Goal: Task Accomplishment & Management: Complete application form

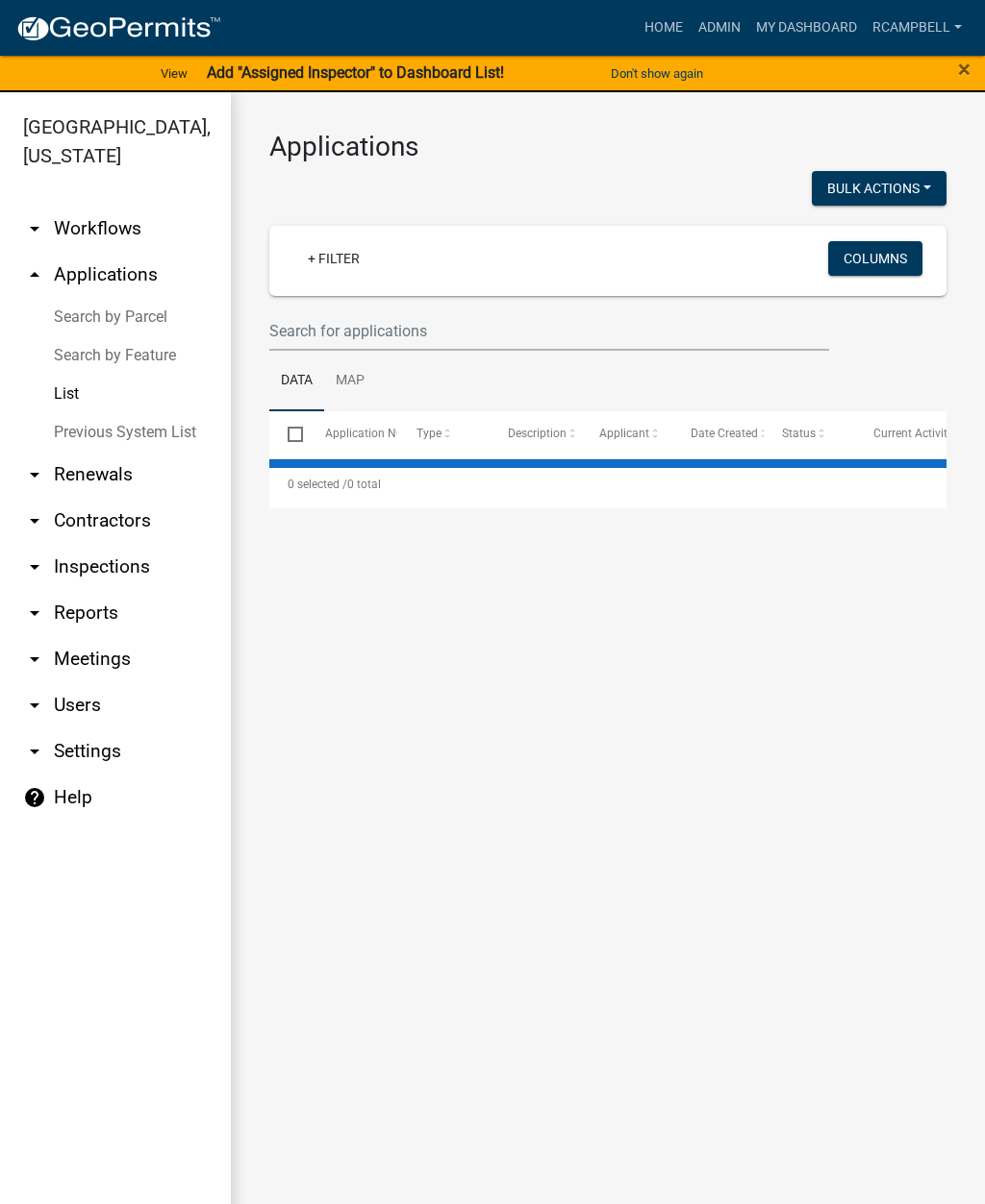
select select "2: 50"
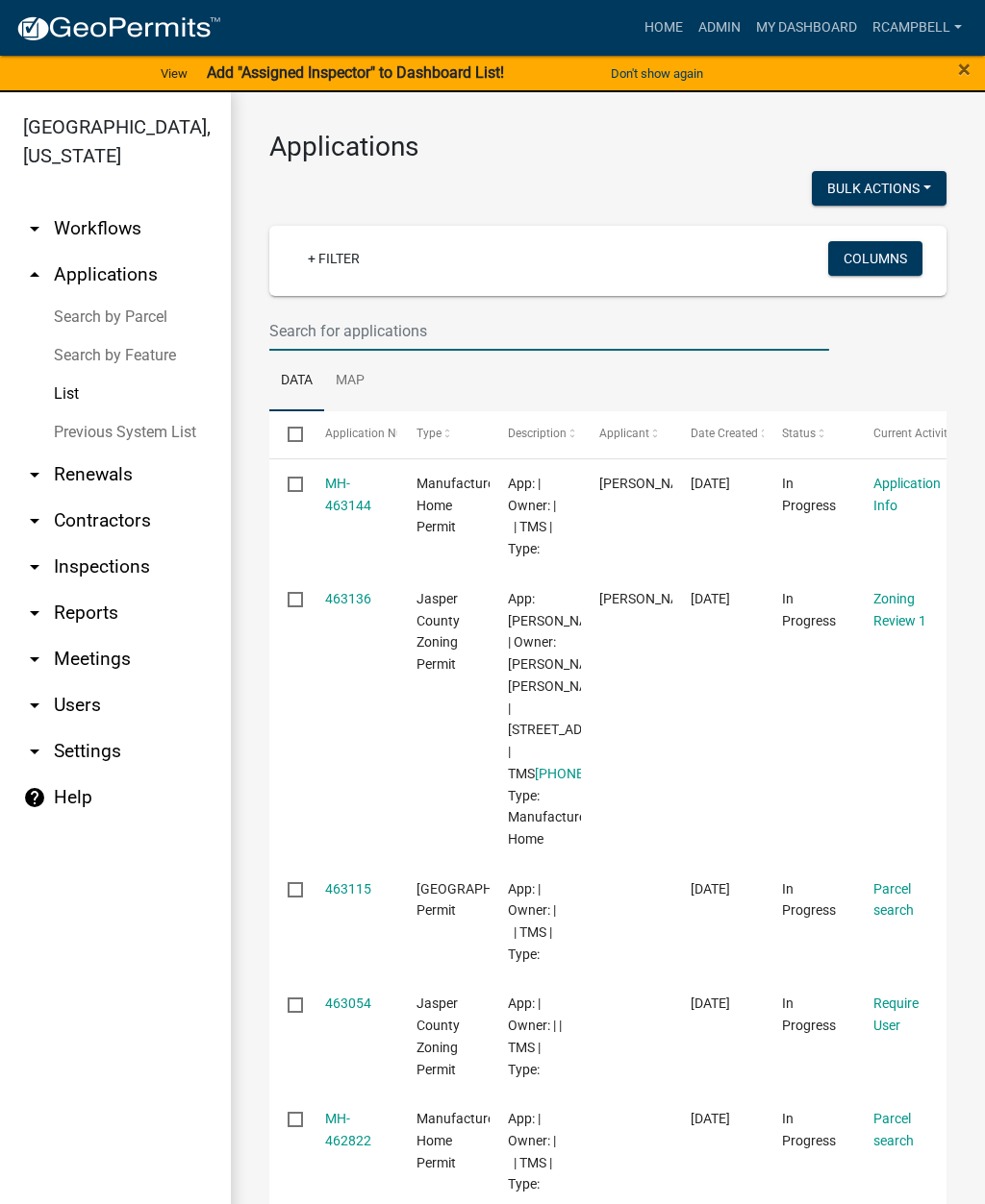
click at [313, 326] on input "text" at bounding box center [549, 330] width 560 height 39
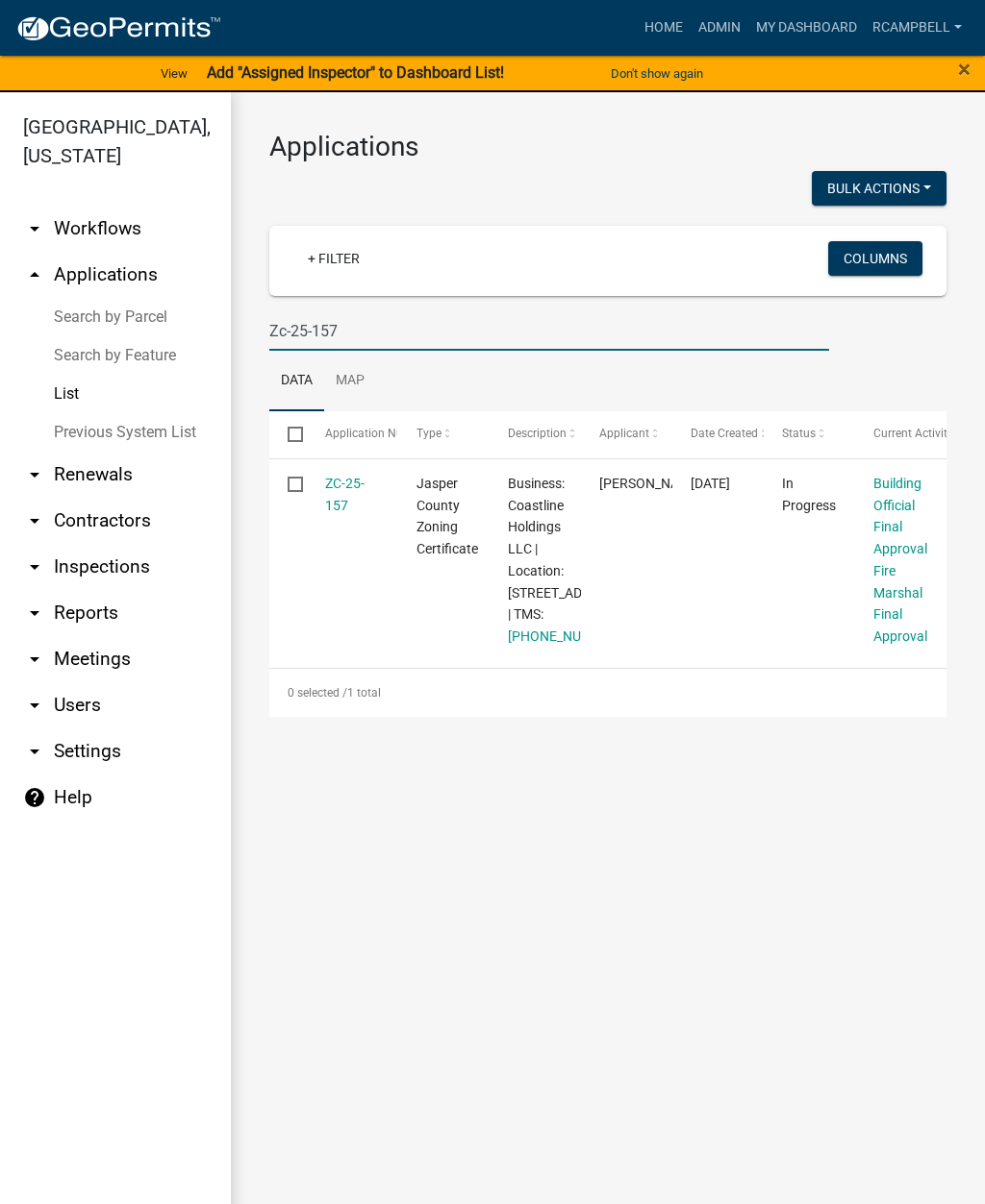
click at [496, 333] on input "Zc-25-157" at bounding box center [549, 330] width 560 height 39
type input "Z"
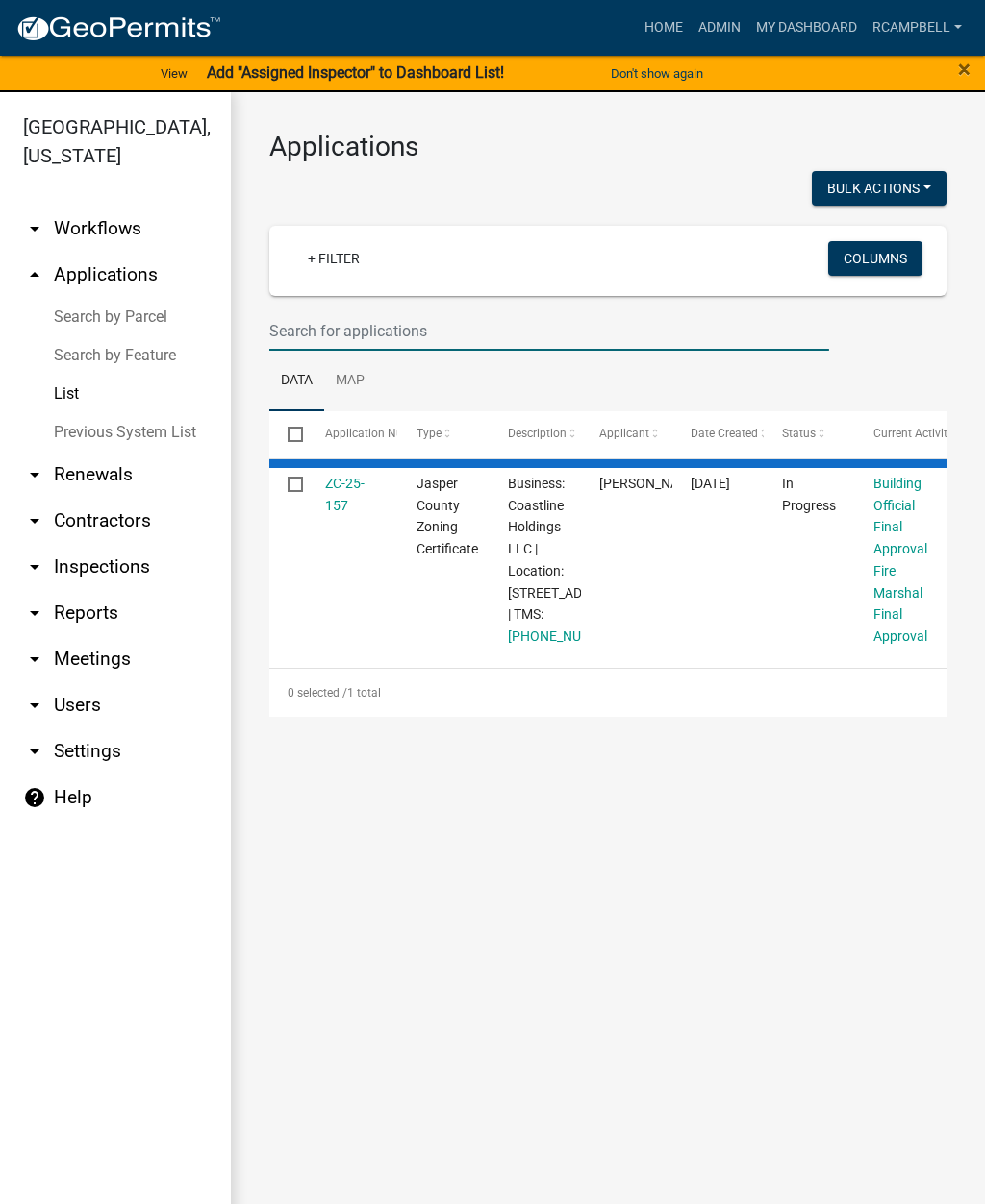
select select "2: 50"
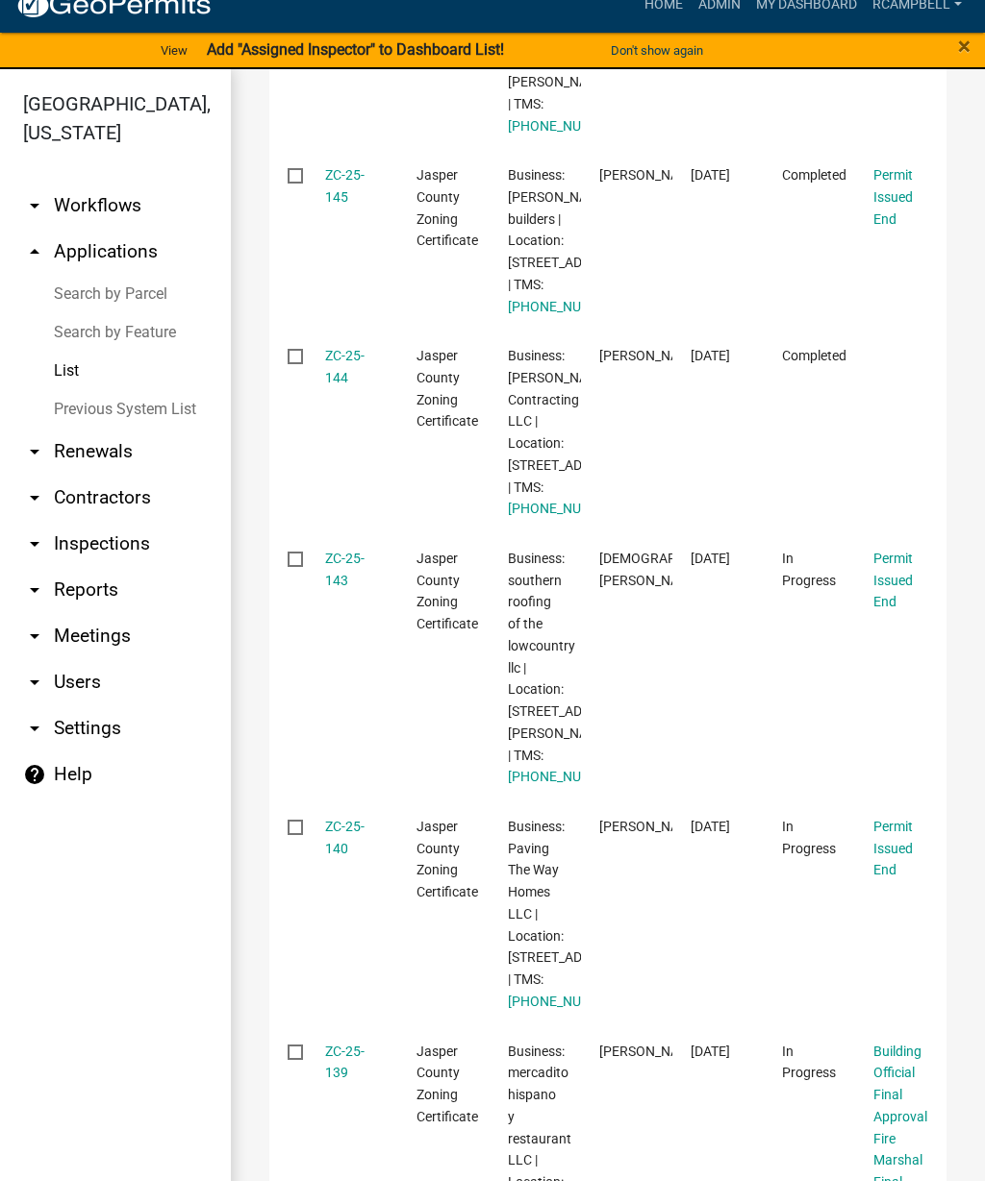
scroll to position [3272, 0]
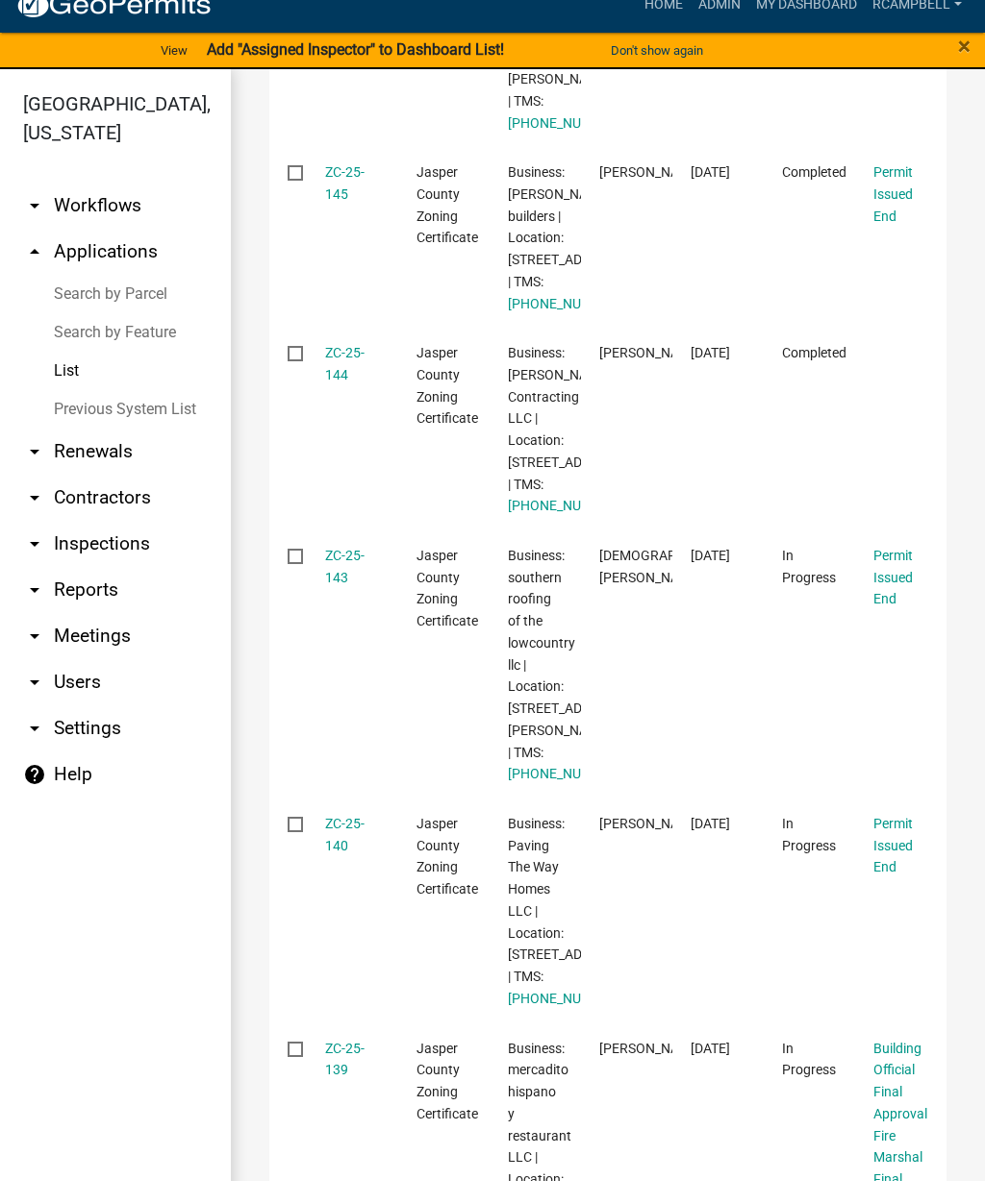
type input "Zc-25"
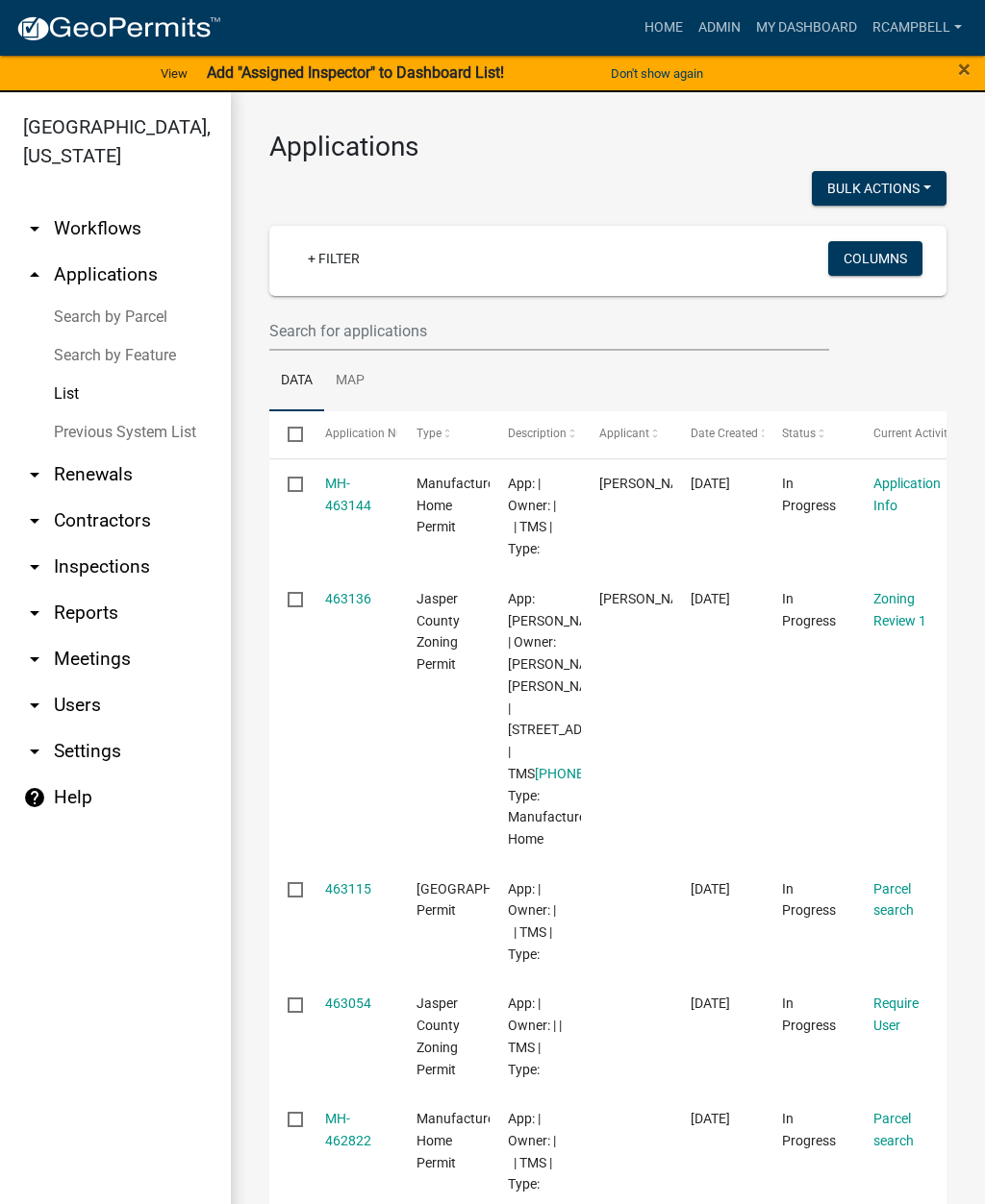
select select "2: 50"
click at [417, 324] on input "text" at bounding box center [549, 330] width 560 height 39
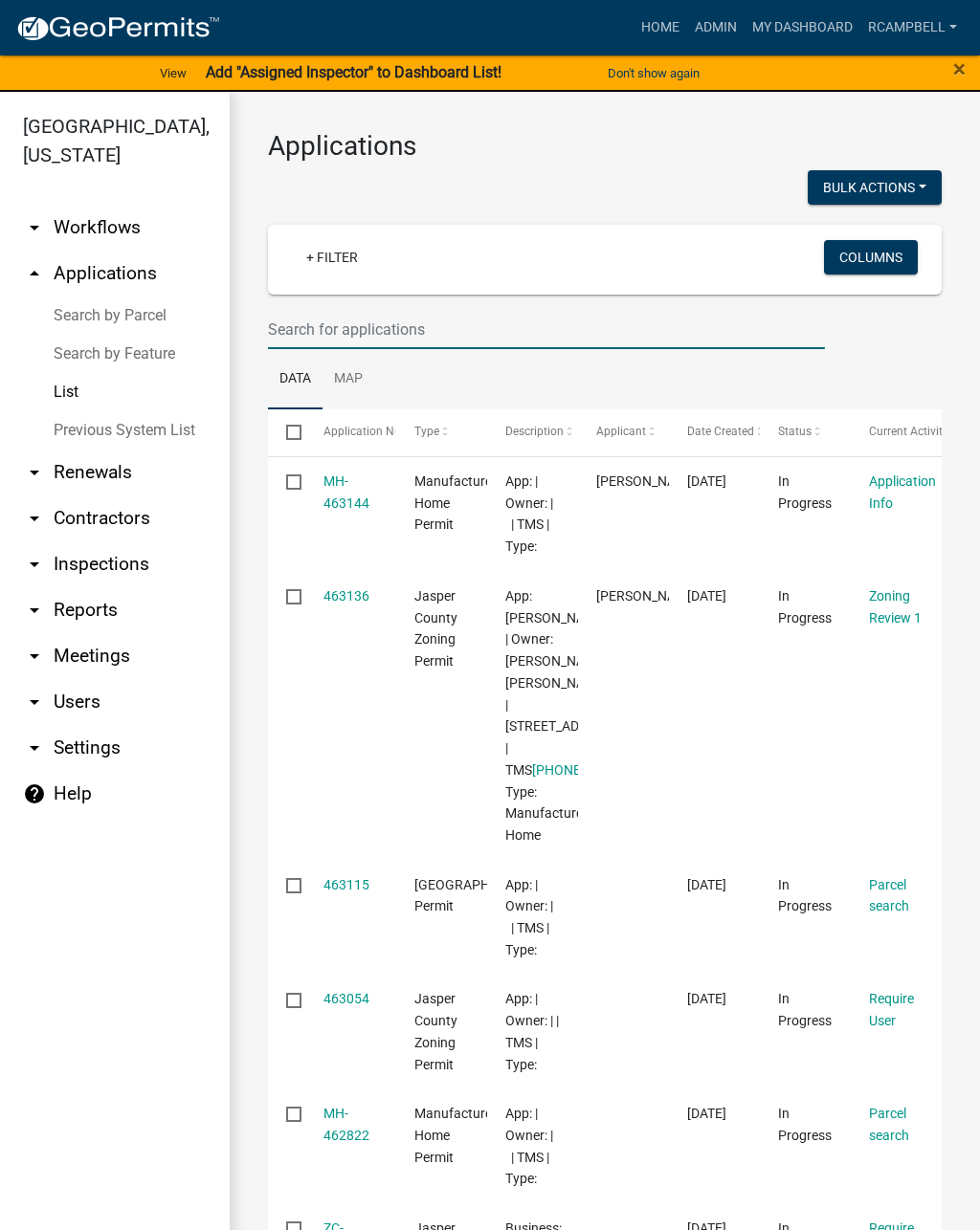
click at [510, 323] on input "text" at bounding box center [546, 329] width 557 height 39
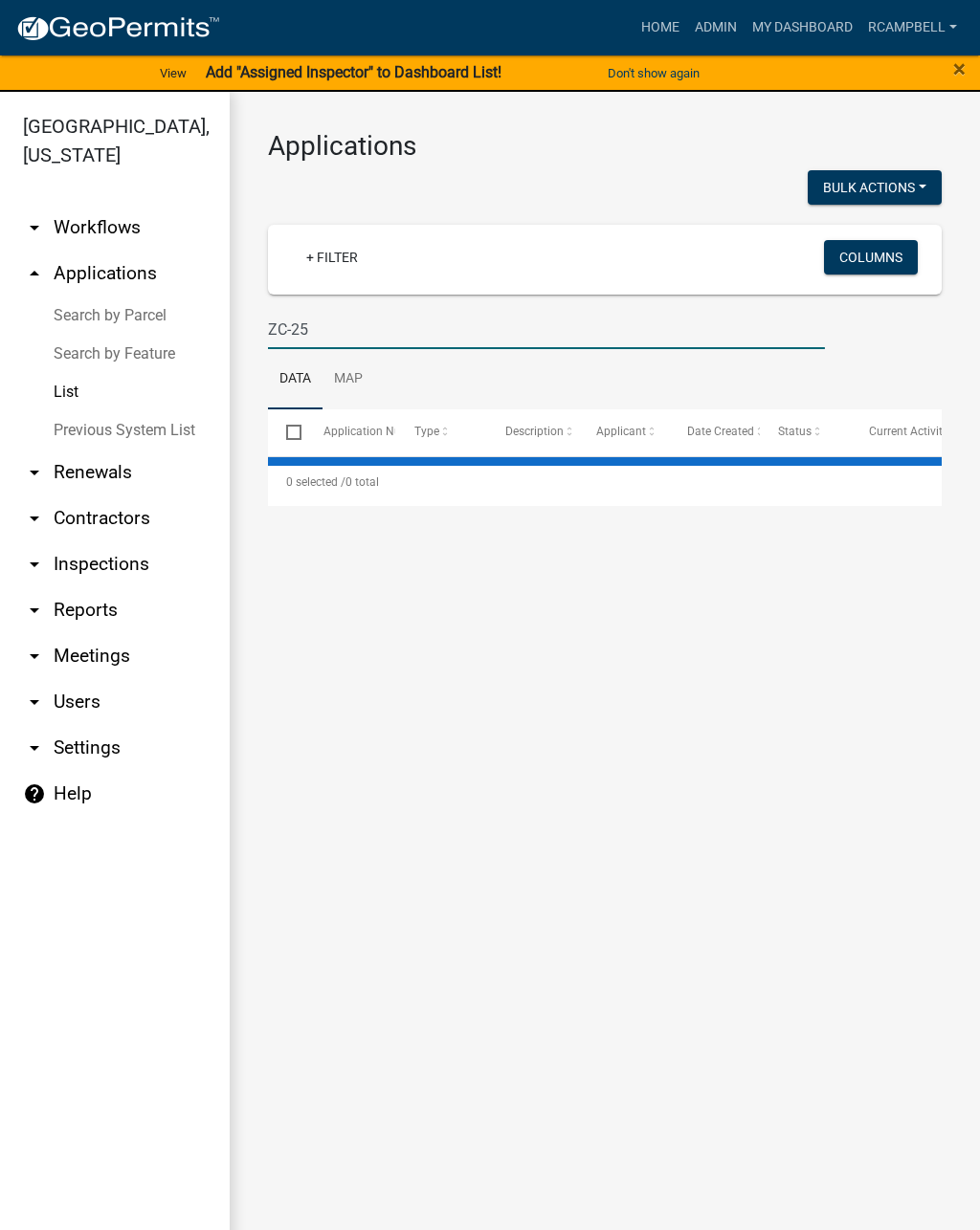
type input "ZC-25"
click at [62, 397] on link "List" at bounding box center [114, 392] width 230 height 38
select select "2: 50"
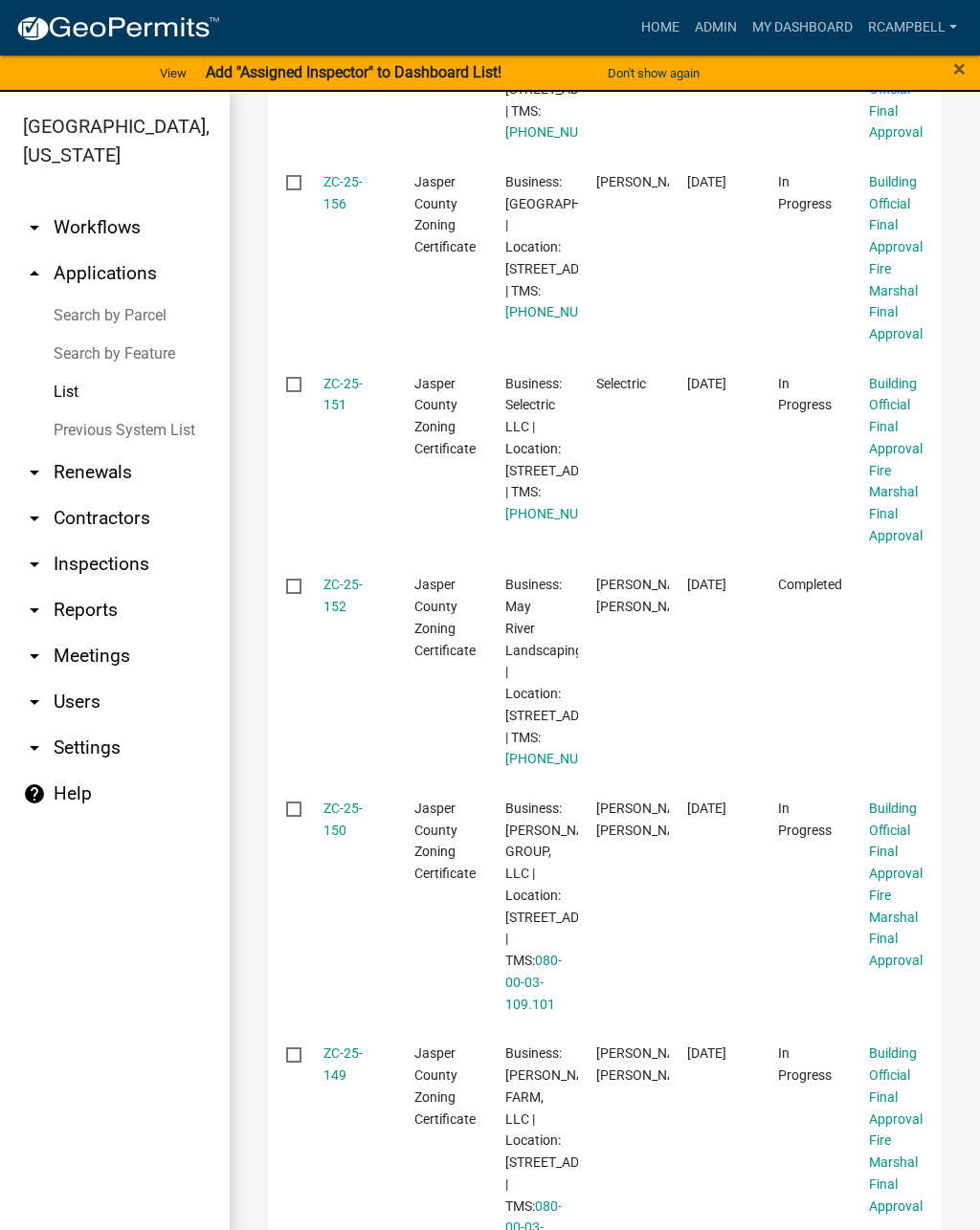
scroll to position [1408, 0]
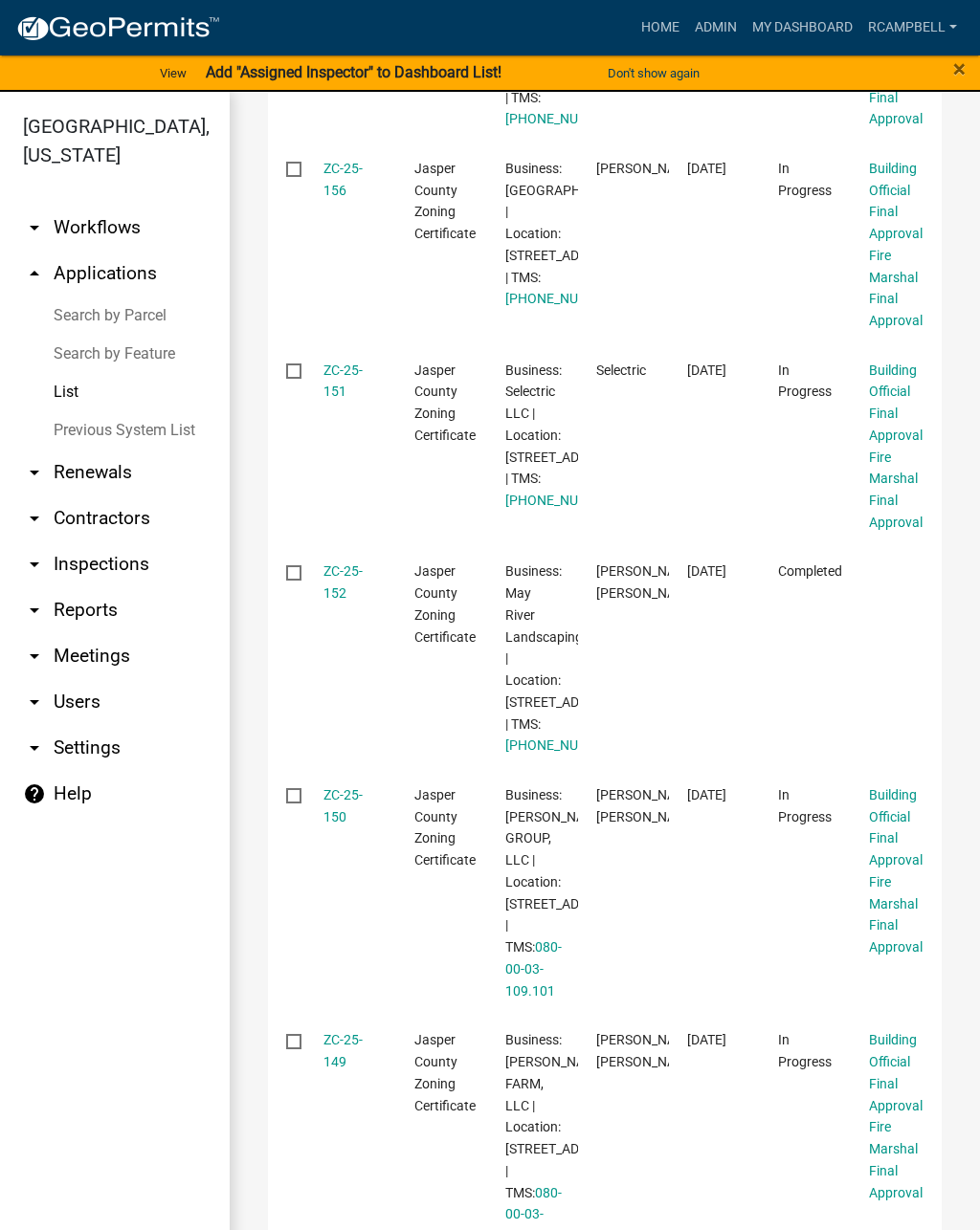
click at [346, 400] on link "ZC-25-151" at bounding box center [343, 381] width 39 height 37
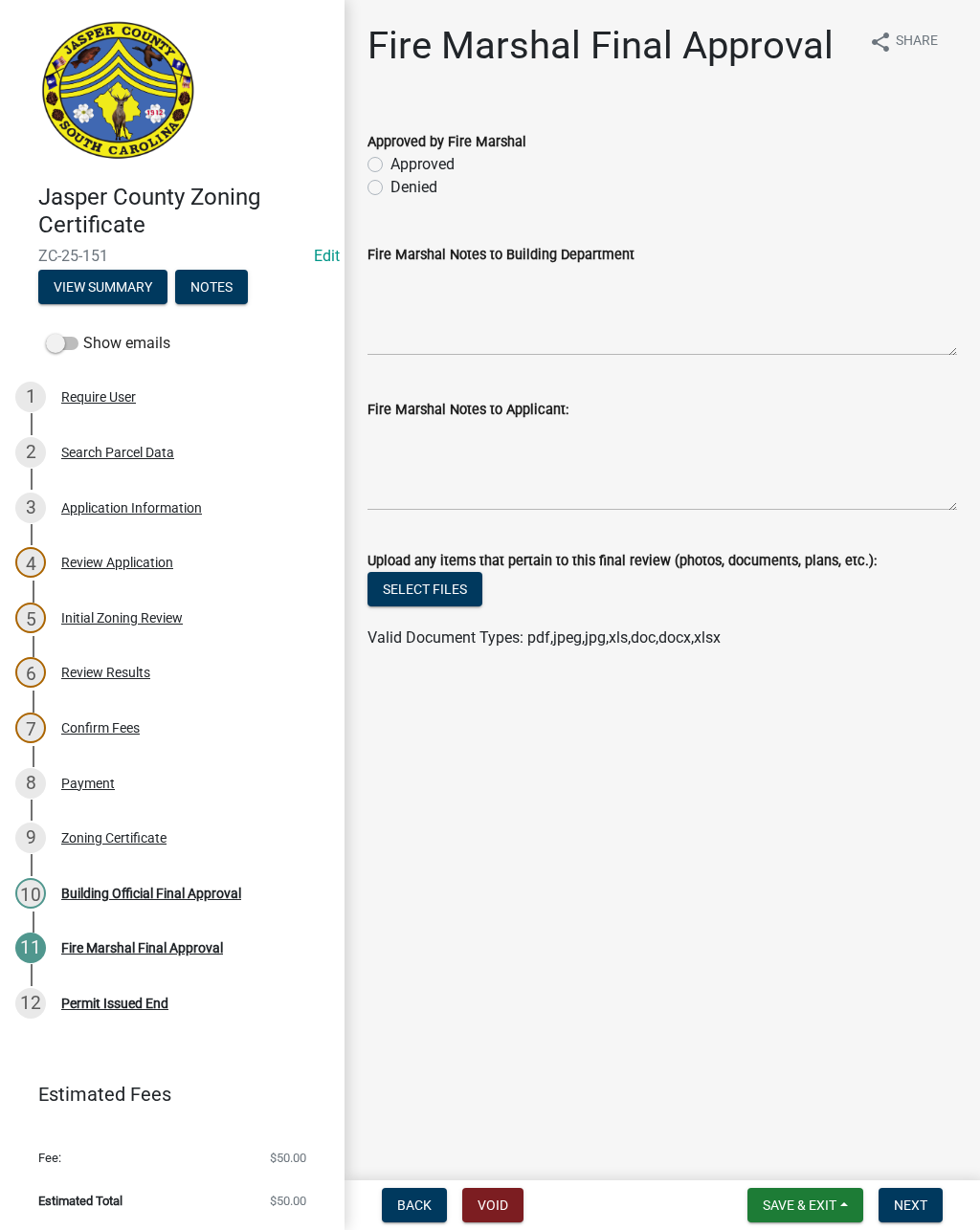
click at [390, 164] on label "Approved" at bounding box center [422, 165] width 64 height 23
click at [390, 164] on input "Approved" at bounding box center [396, 159] width 13 height 13
radio input "true"
click at [405, 475] on textarea "Fire Marshal Notes to Applicant:" at bounding box center [662, 466] width 589 height 90
type textarea "Get stickers for extinguishers."
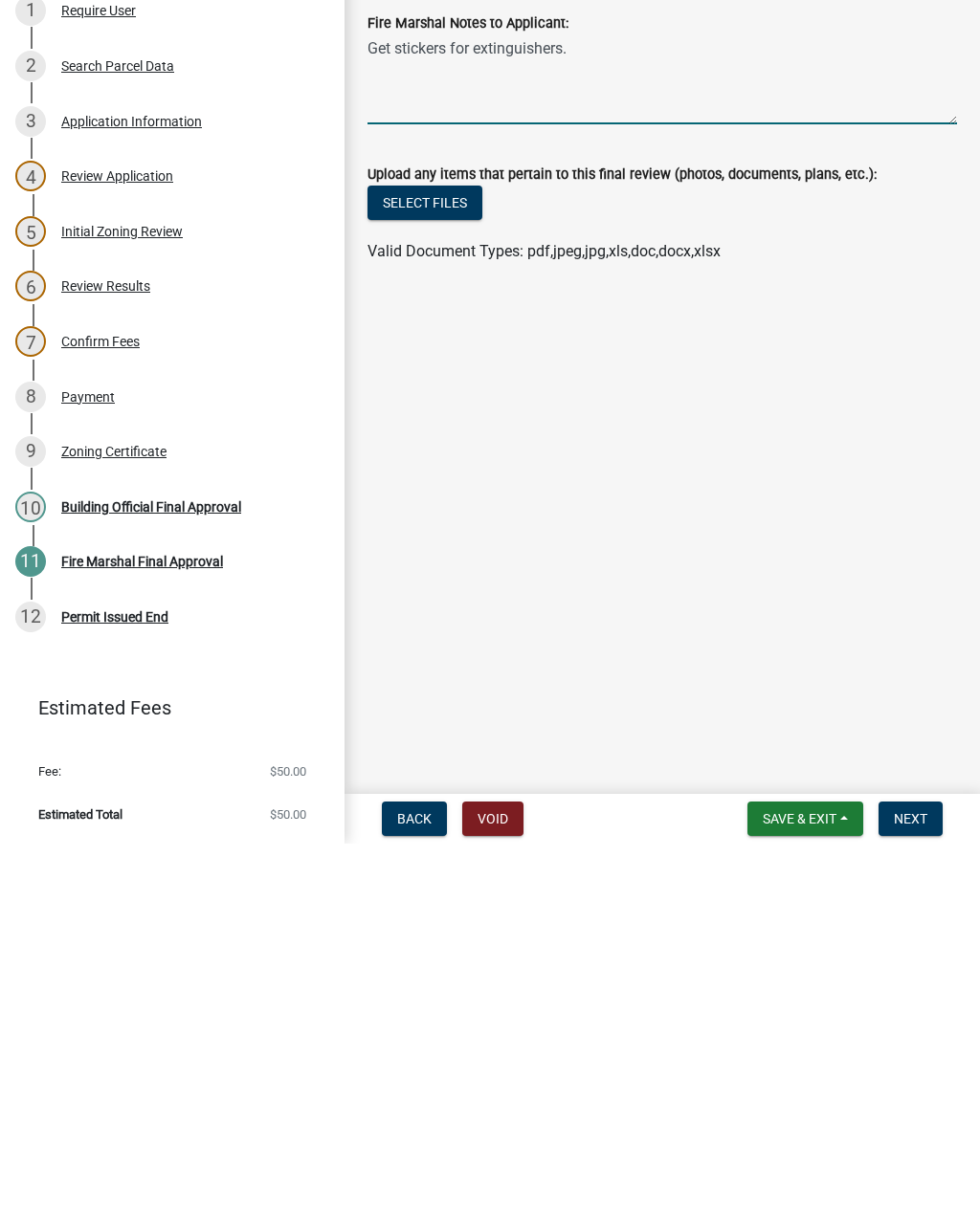
scroll to position [1, 0]
click at [920, 1197] on span "Next" at bounding box center [910, 1205] width 34 height 16
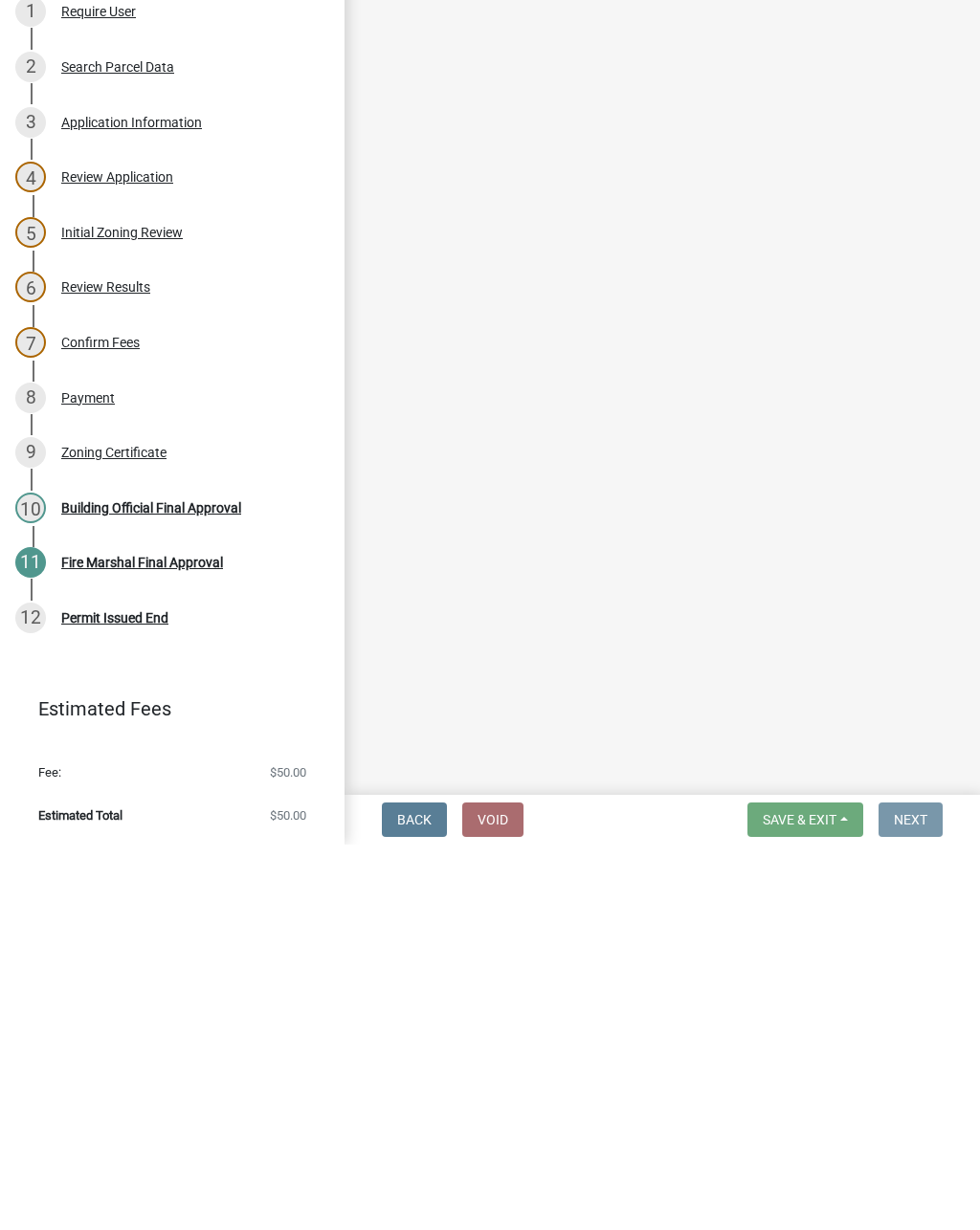
scroll to position [0, 0]
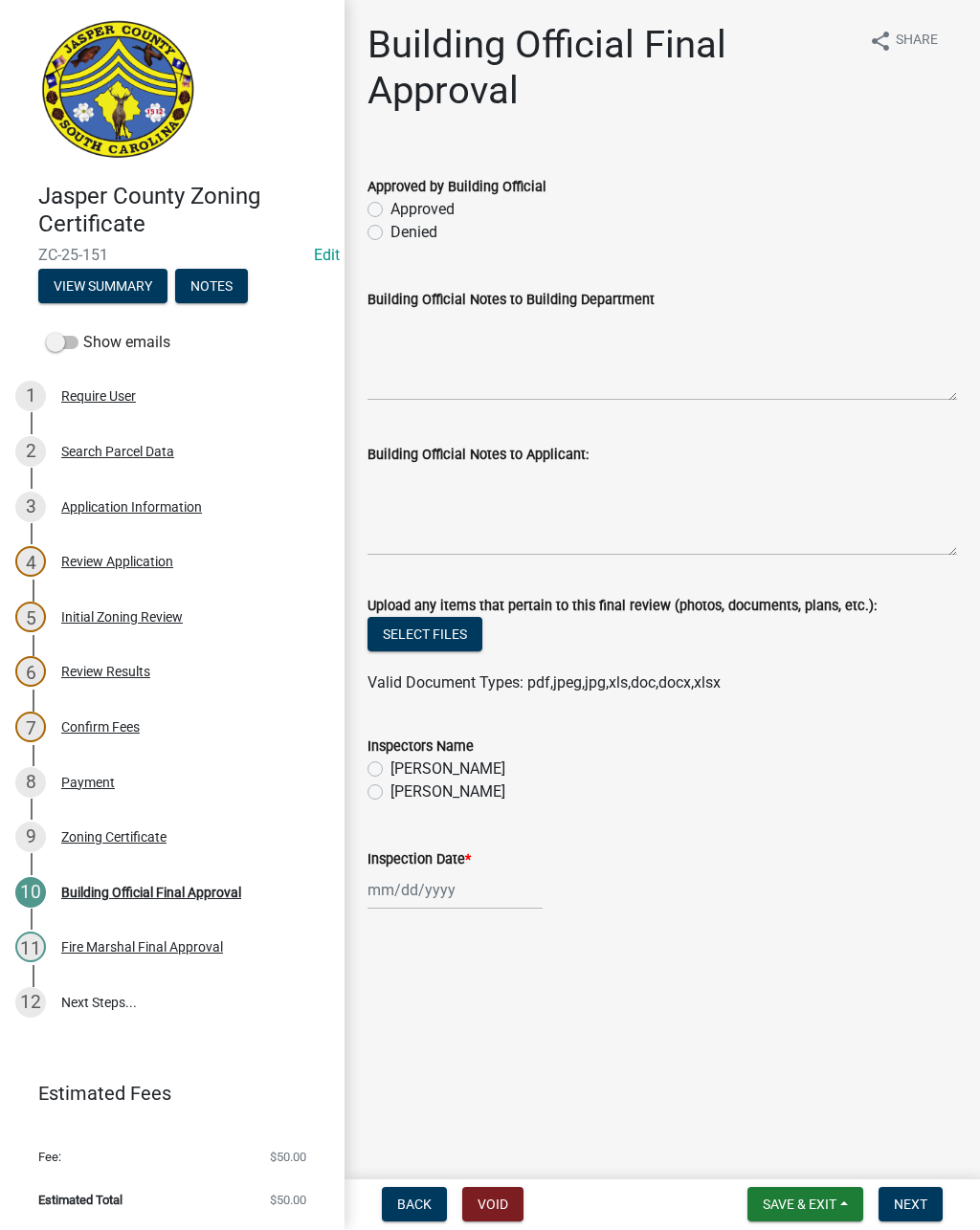
click at [119, 900] on div "10 Building Official Final Approval" at bounding box center [165, 893] width 299 height 31
click at [390, 210] on label "Approved" at bounding box center [422, 210] width 64 height 23
click at [390, 210] on input "Approved" at bounding box center [396, 205] width 13 height 13
radio input "true"
click at [390, 798] on label "[PERSON_NAME]" at bounding box center [447, 793] width 114 height 23
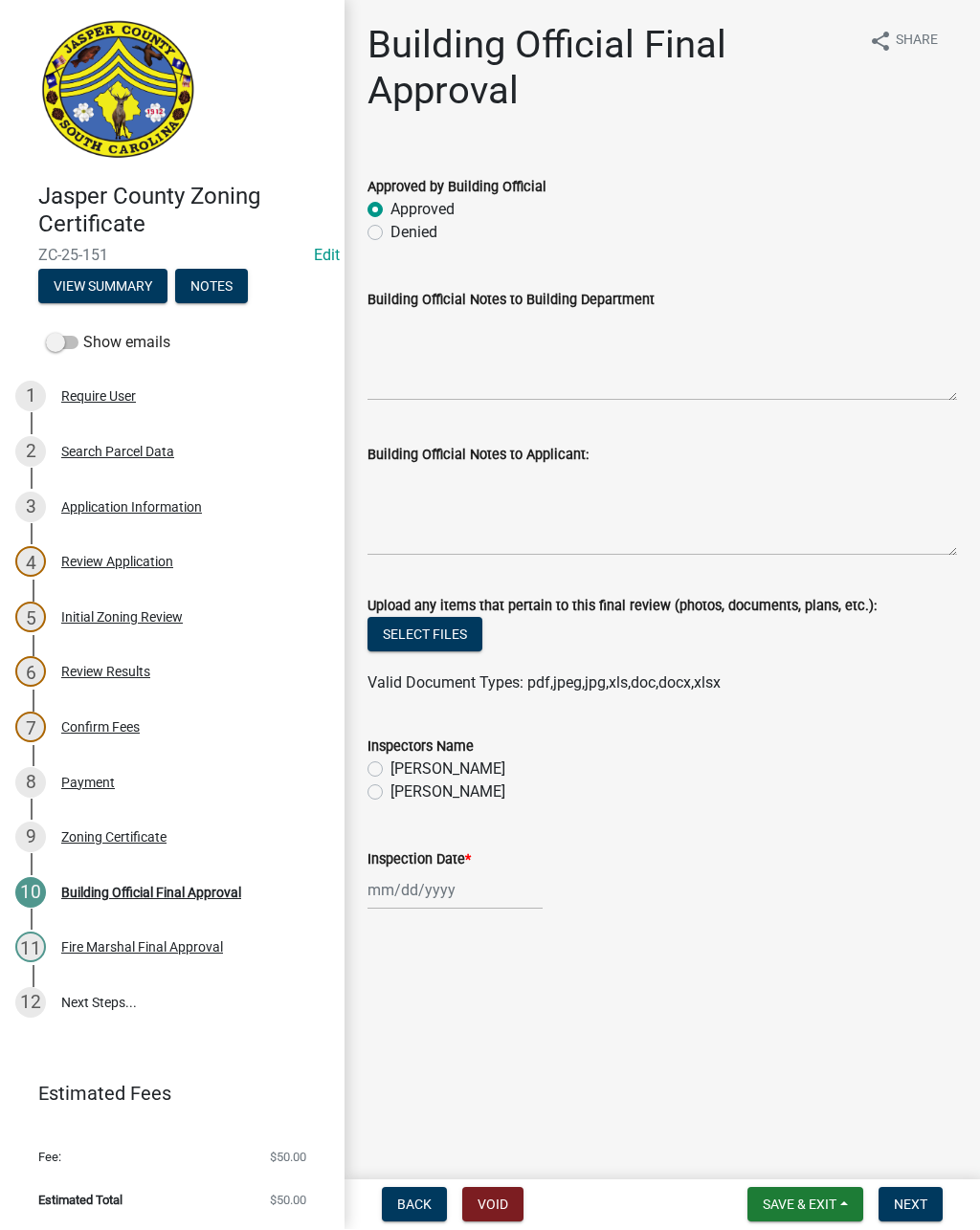
click at [390, 793] on input "[PERSON_NAME]" at bounding box center [396, 787] width 13 height 13
radio input "true"
click at [414, 888] on div at bounding box center [455, 890] width 175 height 39
select select "8"
select select "2025"
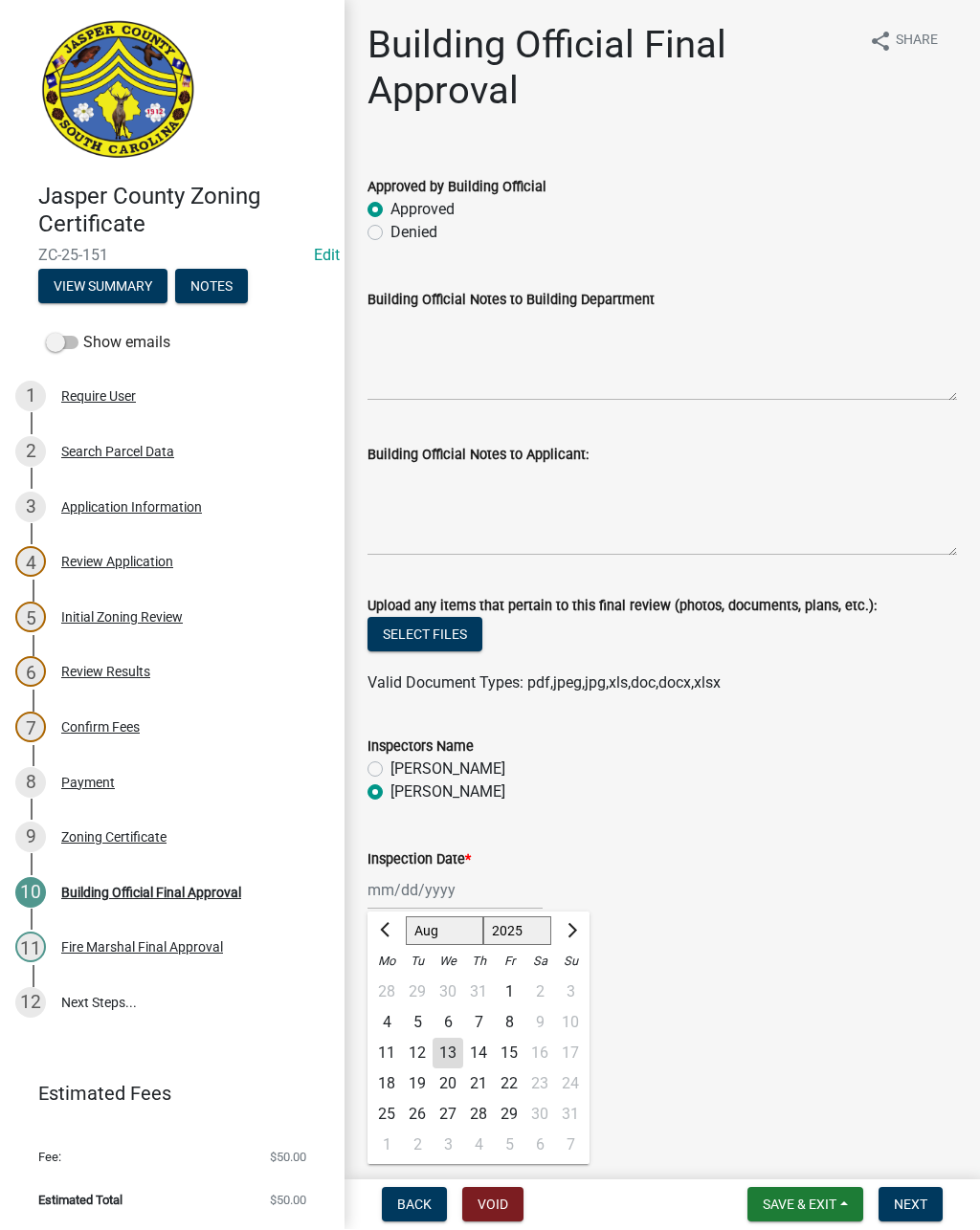
click at [447, 1044] on div "13" at bounding box center [448, 1054] width 31 height 31
type input "[DATE]"
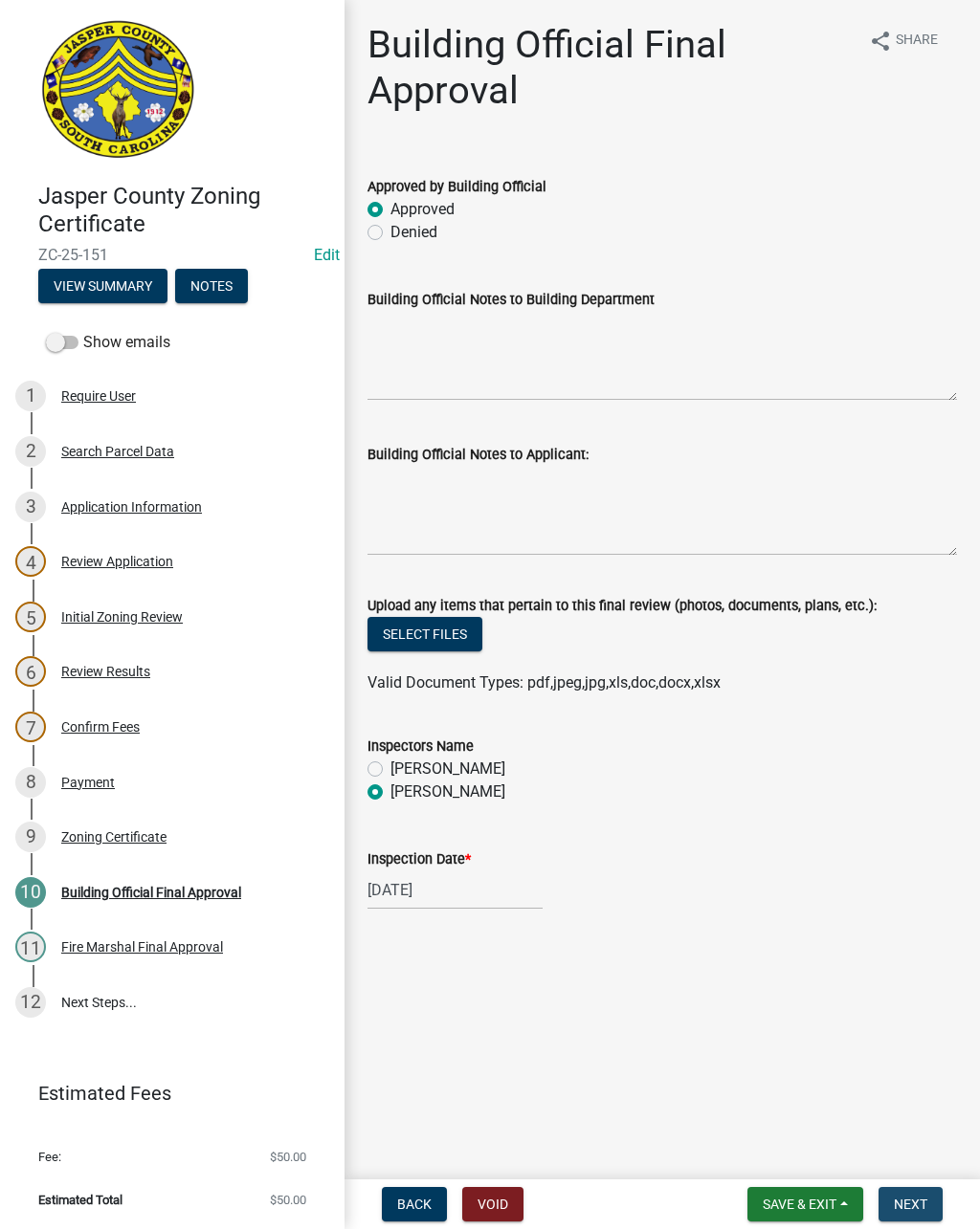
click at [918, 1197] on span "Next" at bounding box center [910, 1205] width 34 height 16
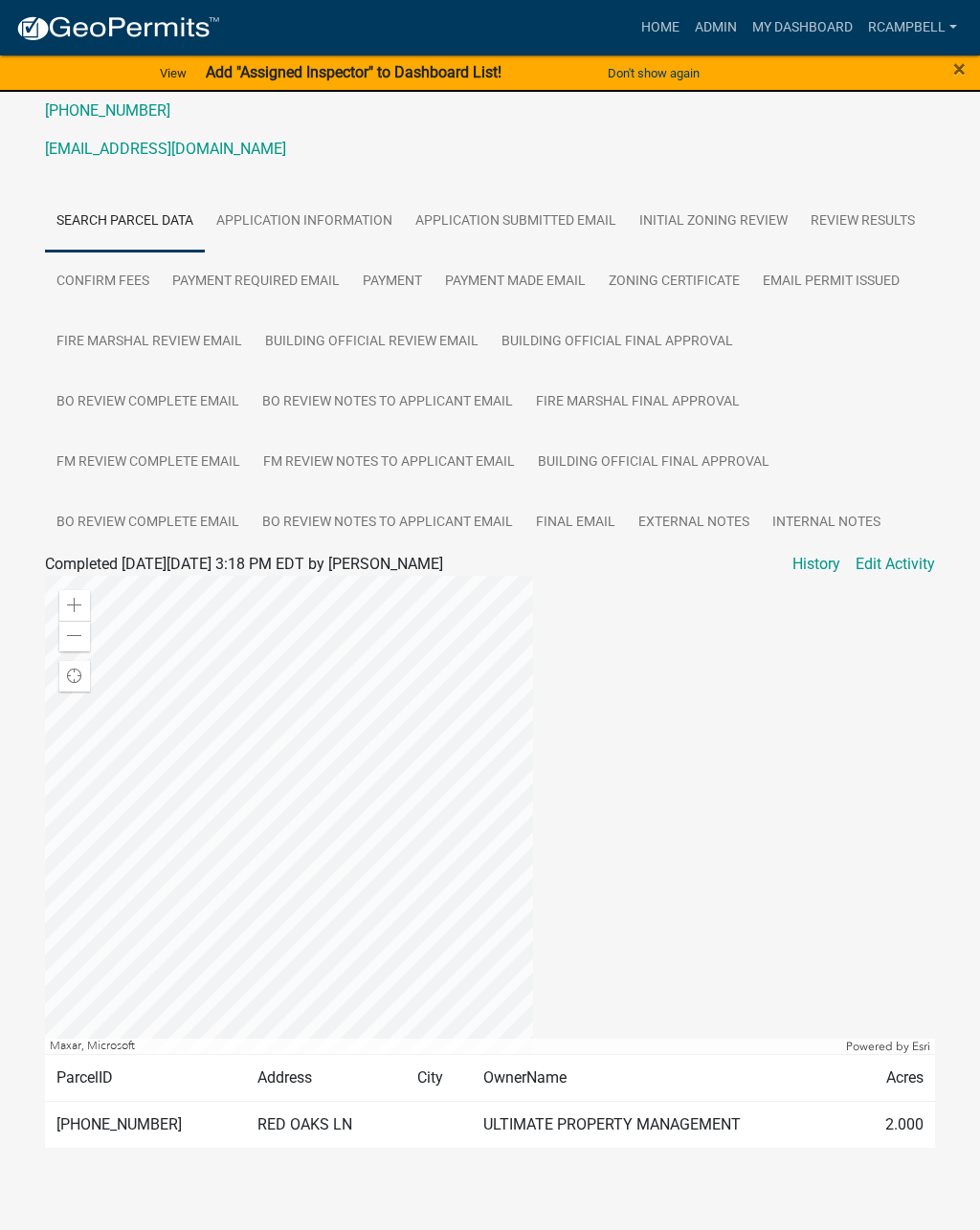
scroll to position [267, 0]
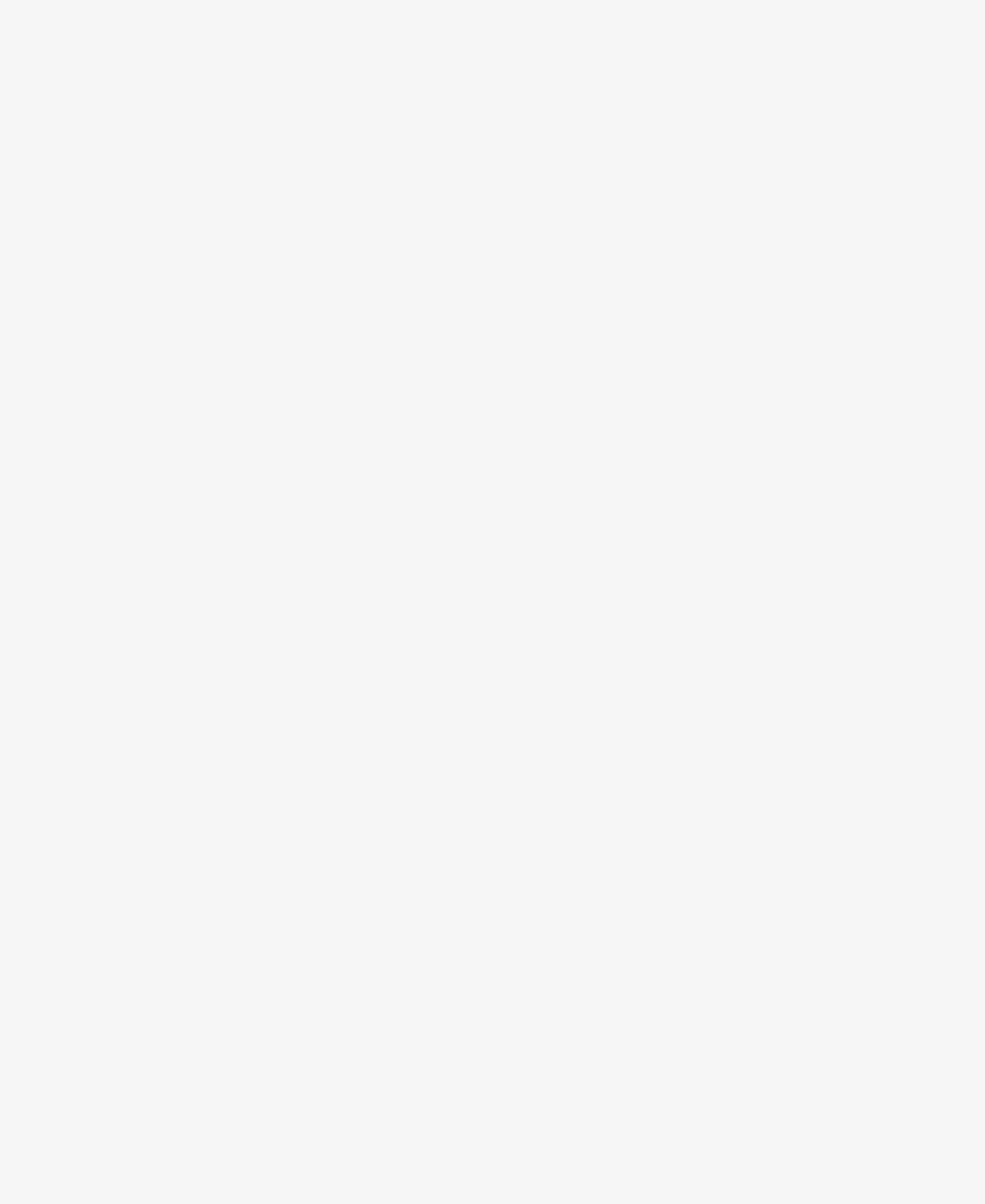
scroll to position [1, 0]
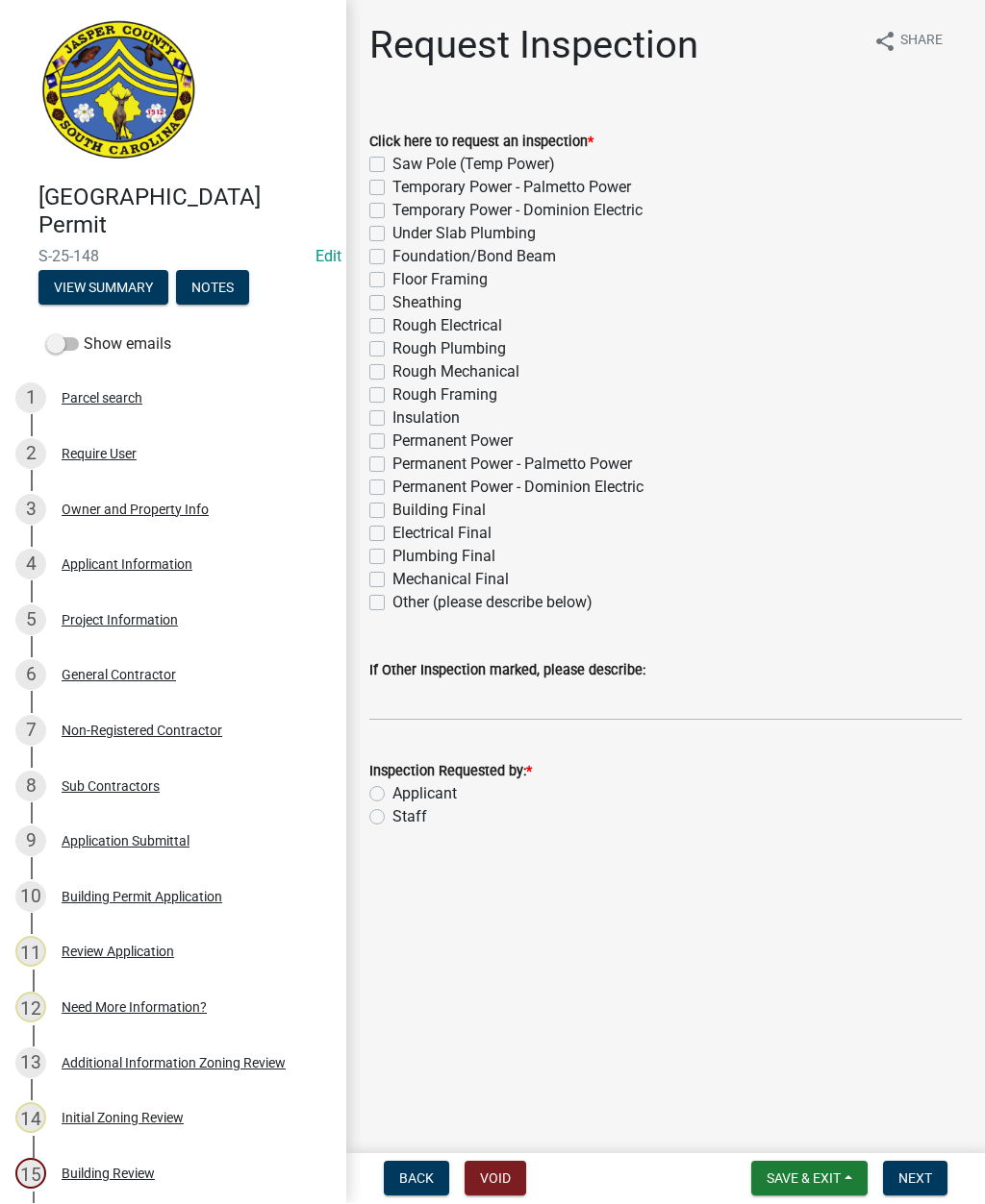
click at [22, 3] on header "Jasper County Building Permit S-25-148 Edit View Summary Notes" at bounding box center [173, 163] width 346 height 326
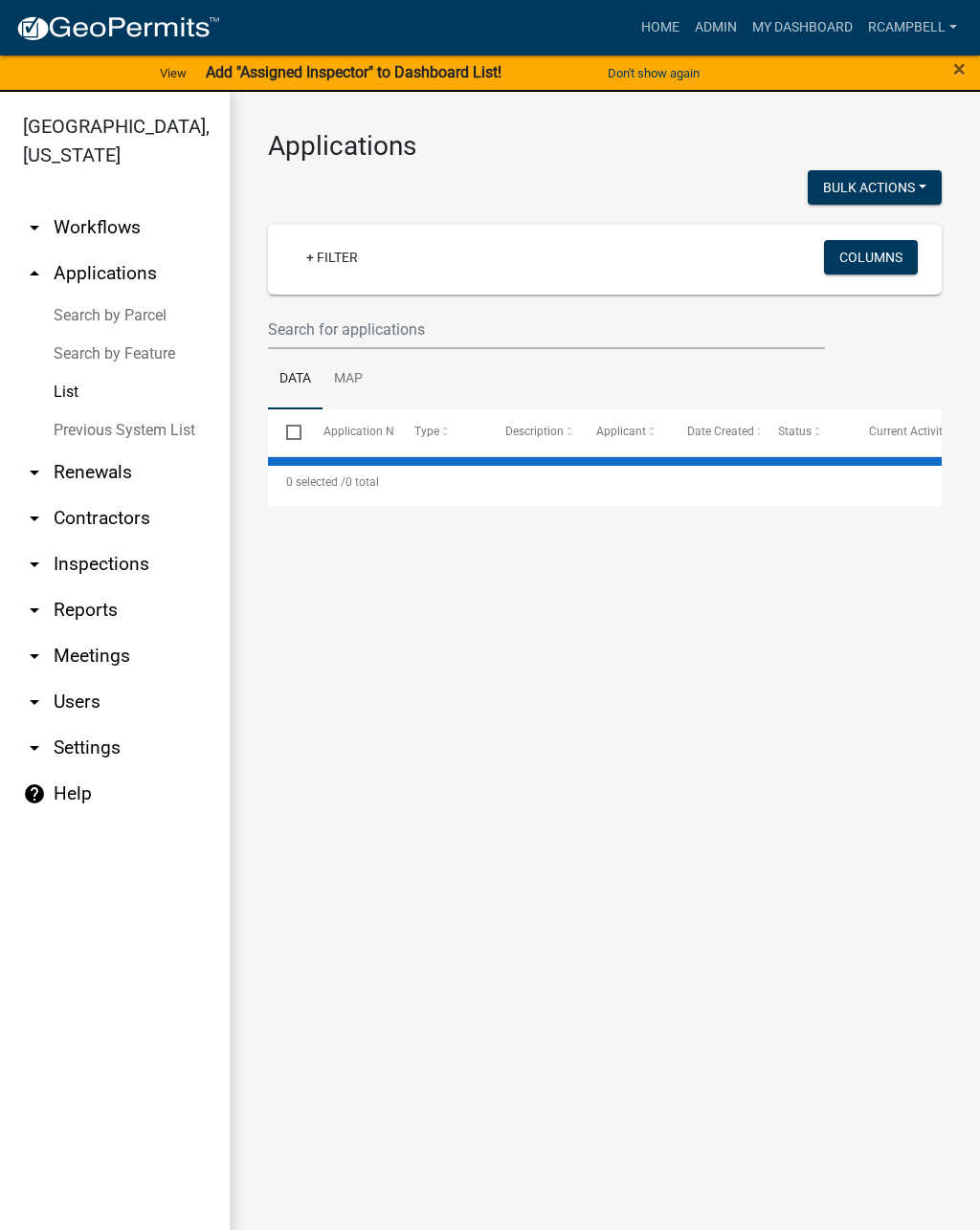
select select "2: 50"
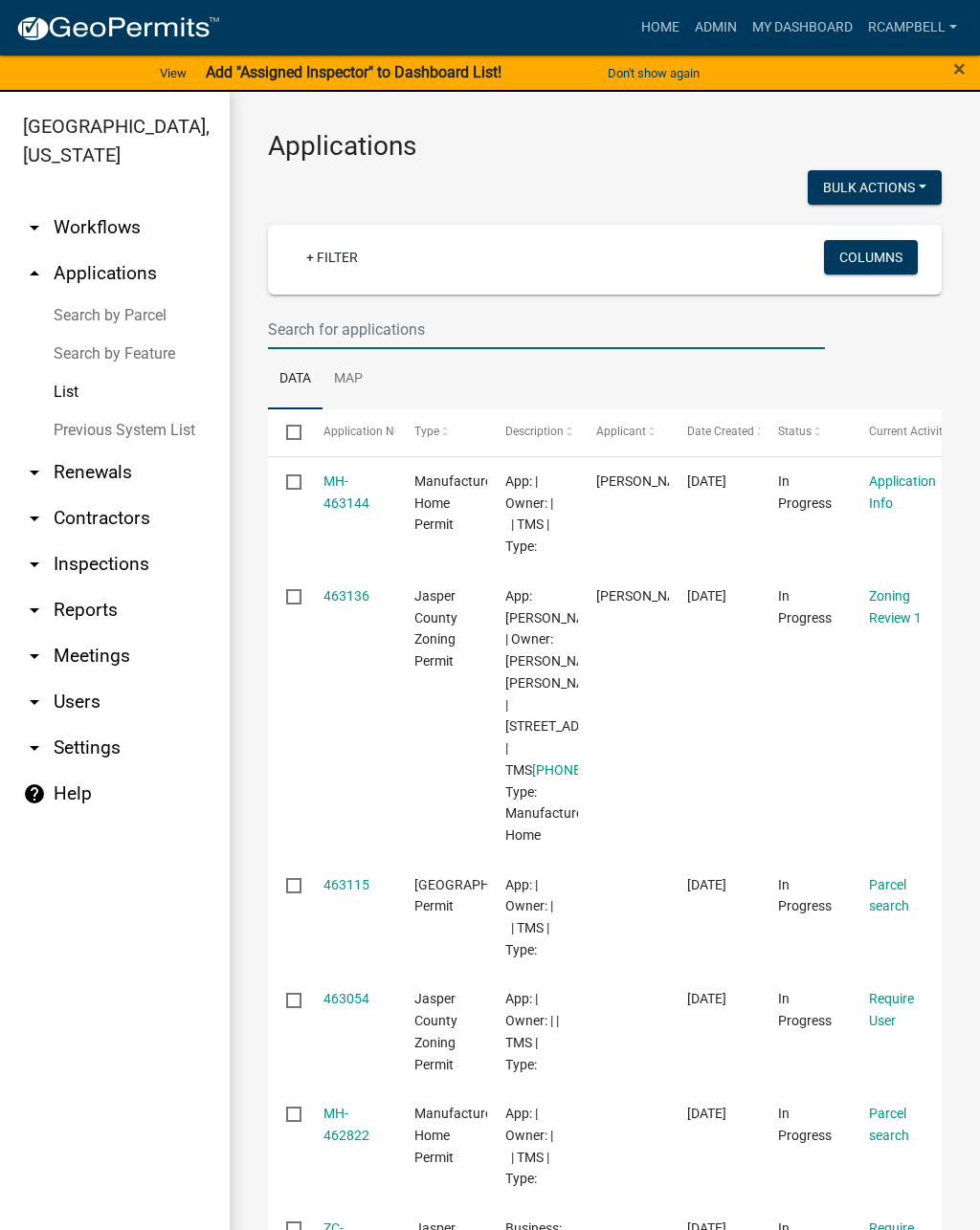
click at [539, 334] on input "text" at bounding box center [546, 329] width 557 height 39
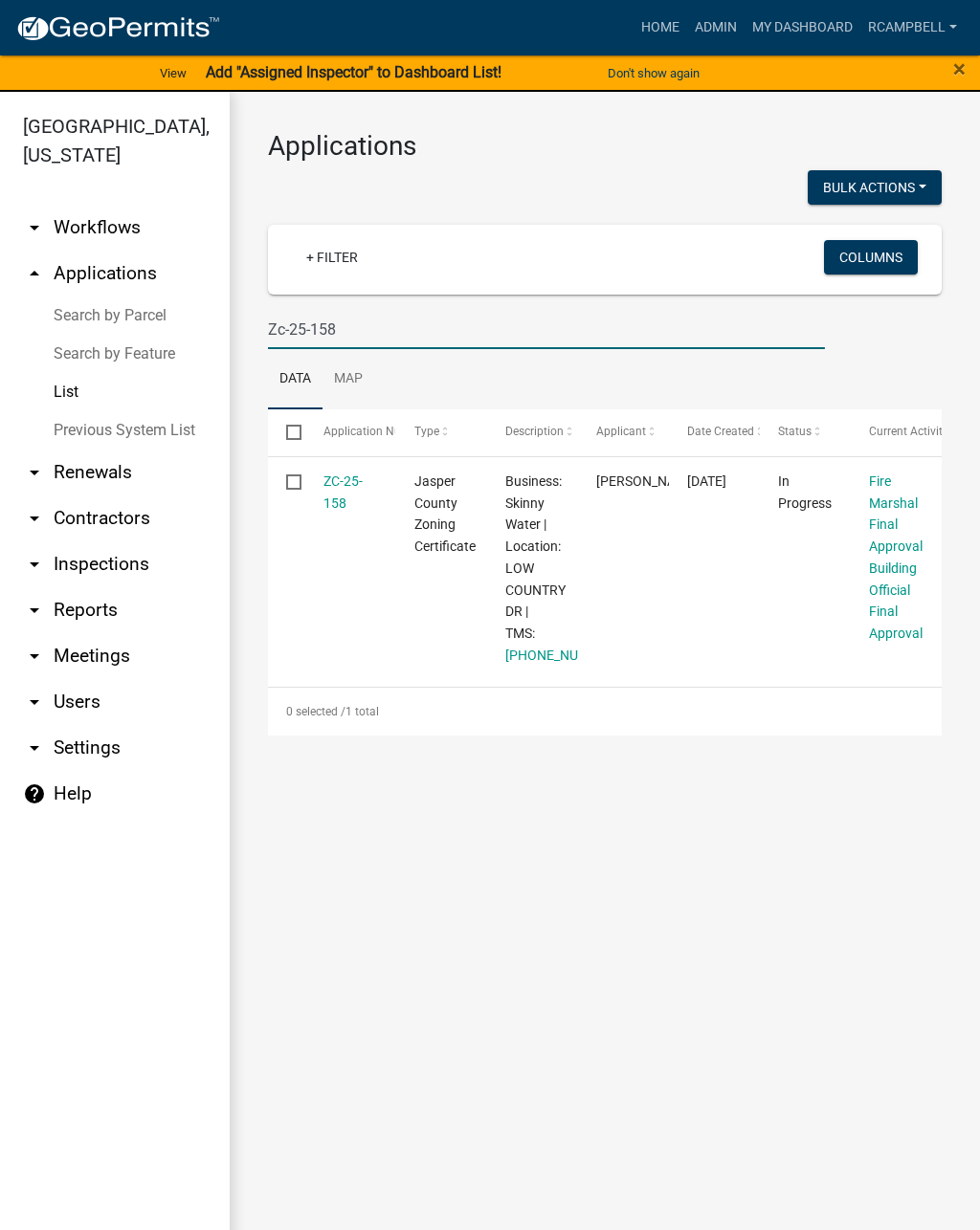
type input "Zc-25-158"
click at [345, 493] on link "ZC-25-158" at bounding box center [343, 492] width 39 height 37
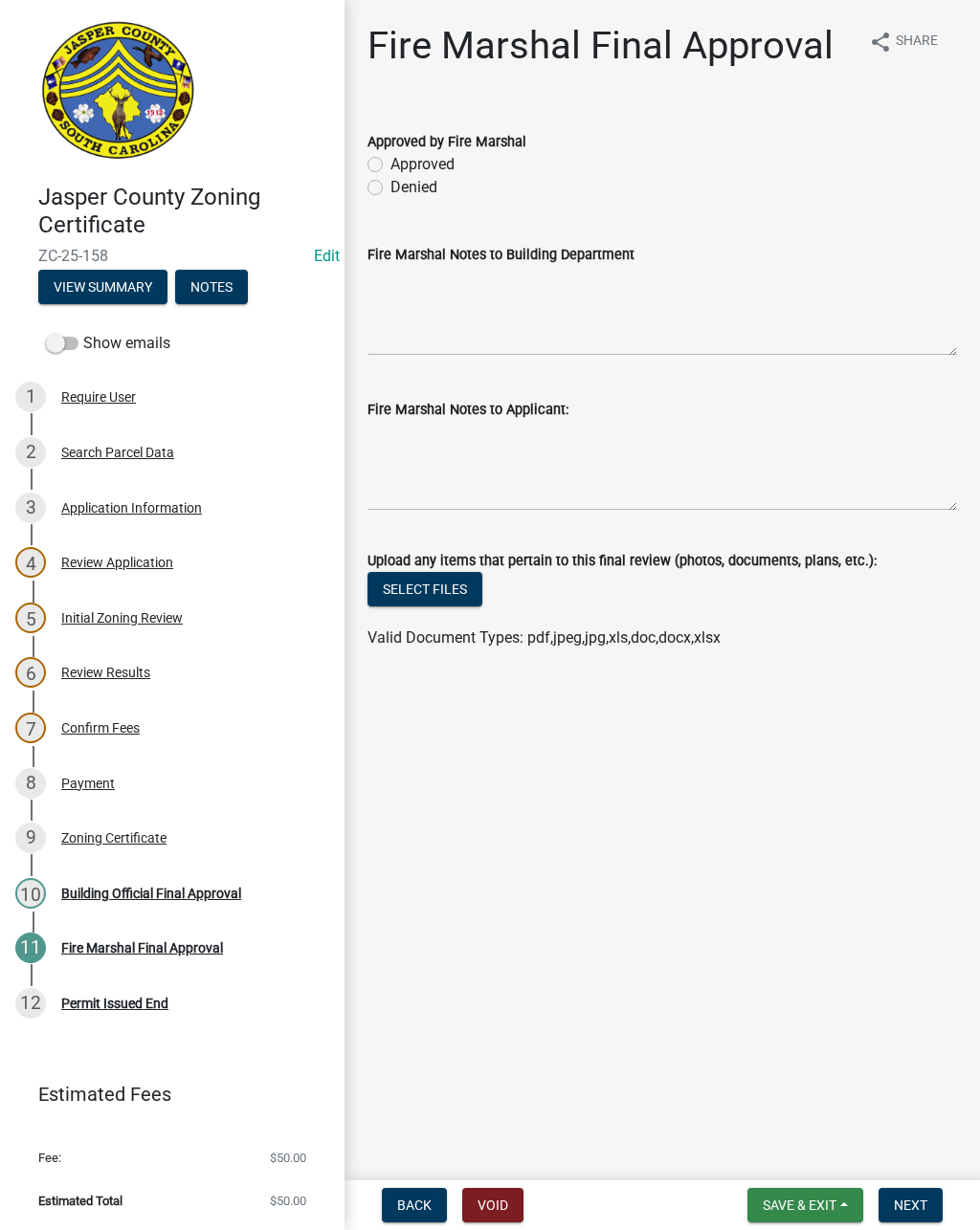
click at [803, 1213] on span "Save & Exit" at bounding box center [800, 1205] width 74 height 16
click at [804, 1100] on button "Save" at bounding box center [787, 1109] width 153 height 46
click at [237, 887] on div "Building Official Final Approval" at bounding box center [150, 893] width 180 height 14
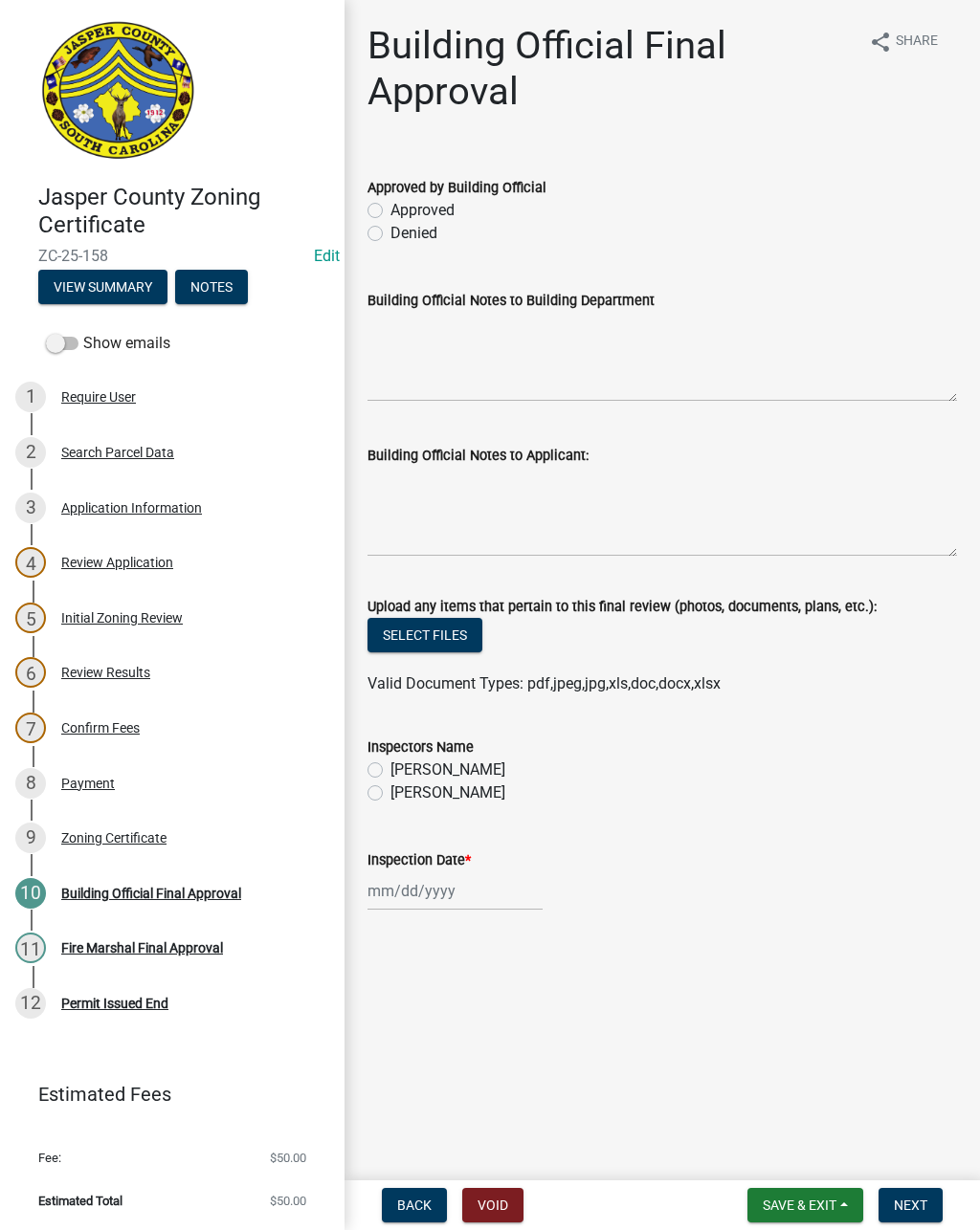
click at [390, 212] on label "Approved" at bounding box center [422, 210] width 64 height 23
click at [390, 211] on input "Approved" at bounding box center [396, 205] width 13 height 13
radio input "true"
click at [390, 240] on label "Denied" at bounding box center [413, 234] width 47 height 23
click at [390, 235] on input "Denied" at bounding box center [396, 228] width 13 height 13
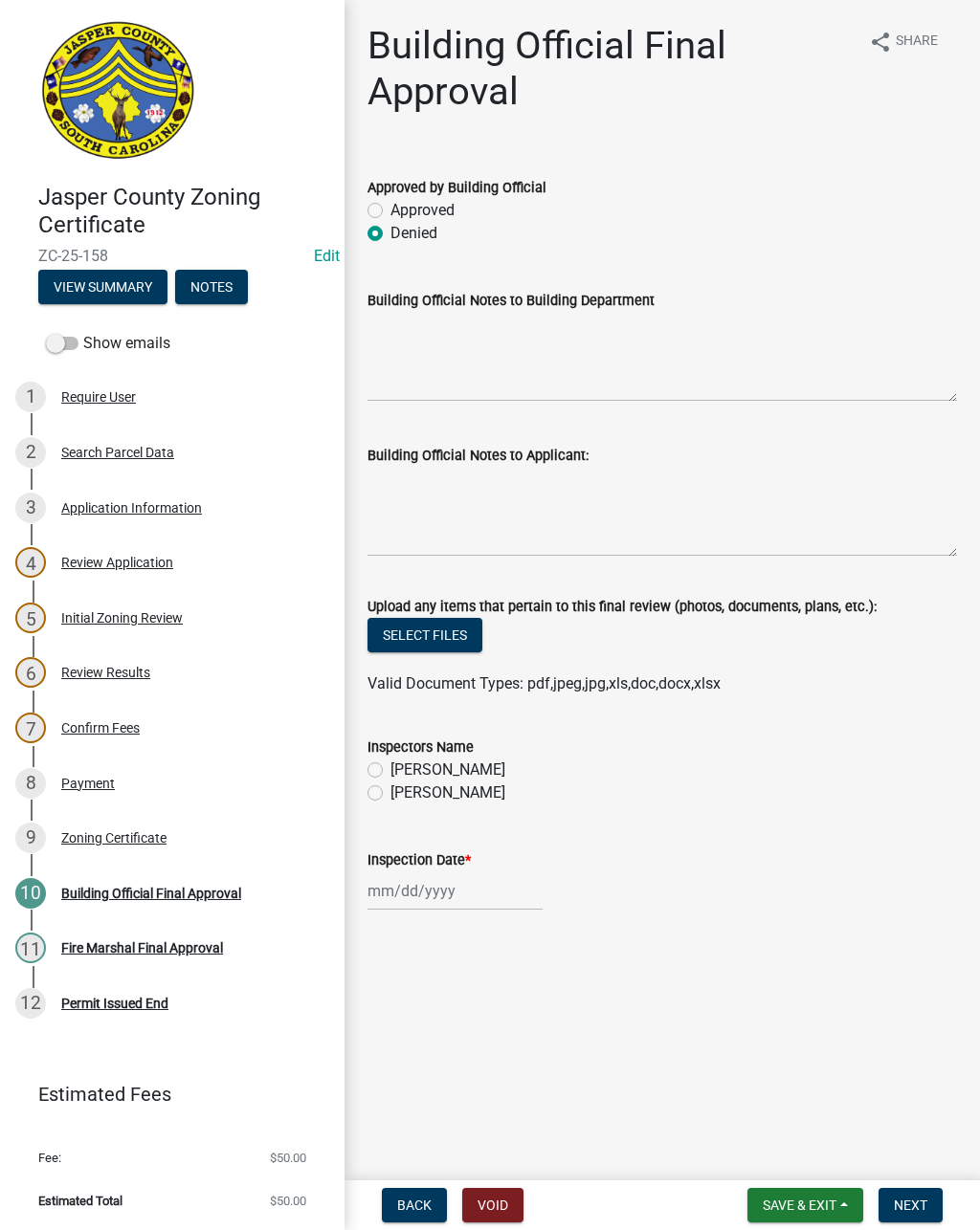
radio input "true"
click at [464, 494] on textarea "Building Official Notes to Applicant:" at bounding box center [662, 511] width 589 height 90
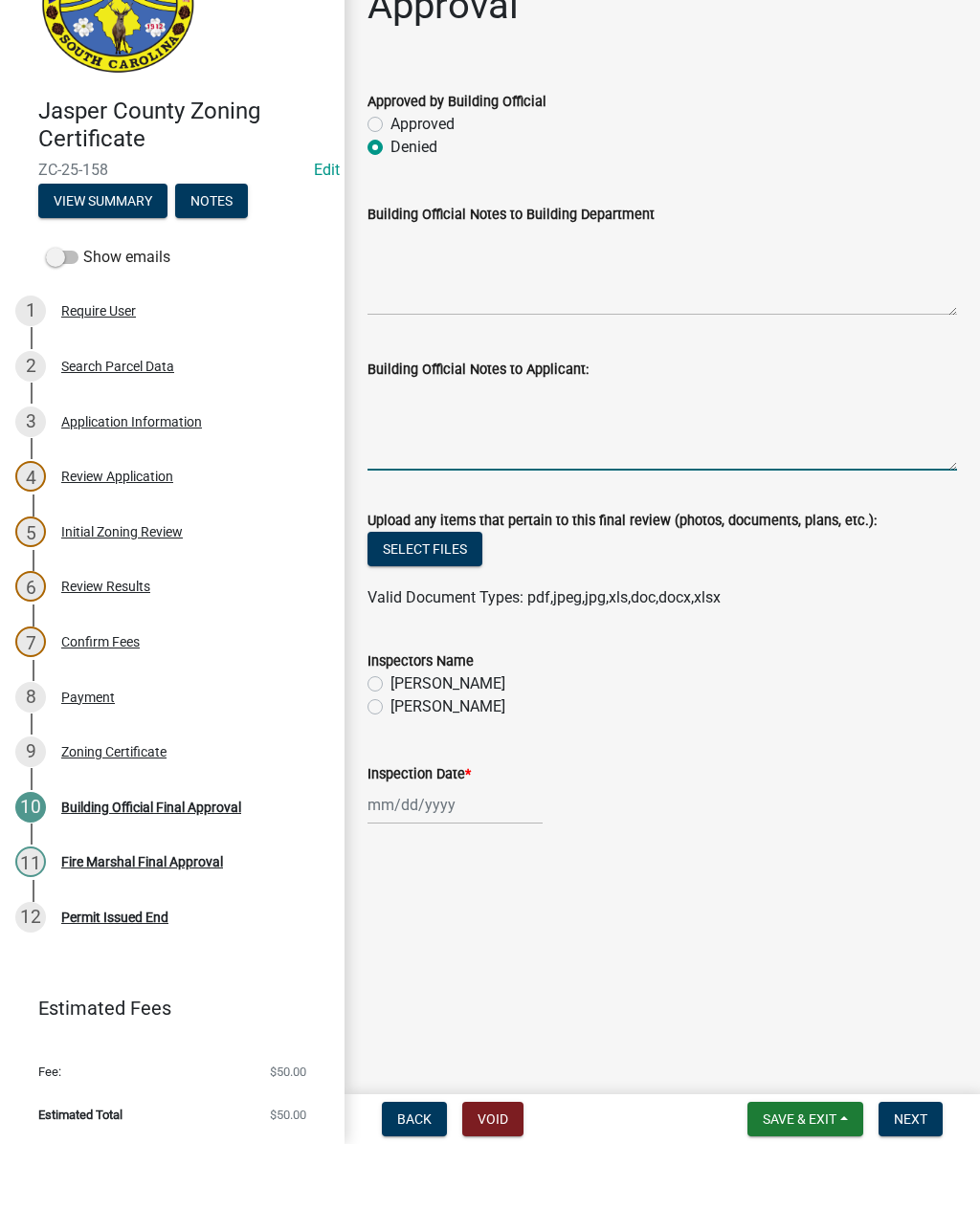
click at [390, 781] on label "[PERSON_NAME]" at bounding box center [447, 793] width 114 height 23
click at [390, 781] on input "[PERSON_NAME]" at bounding box center [396, 787] width 13 height 13
radio input "true"
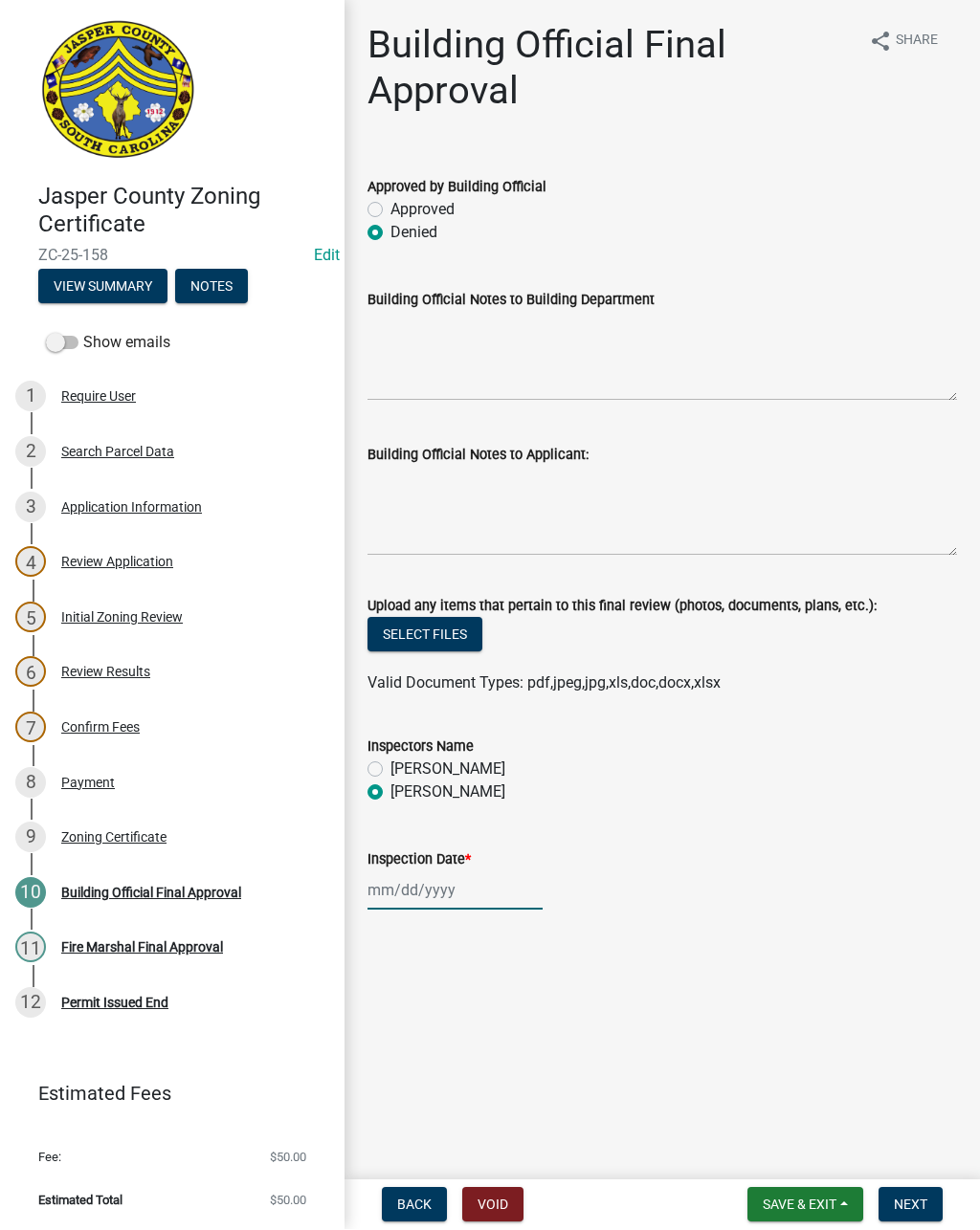
click at [424, 888] on div at bounding box center [455, 890] width 175 height 39
select select "8"
select select "2025"
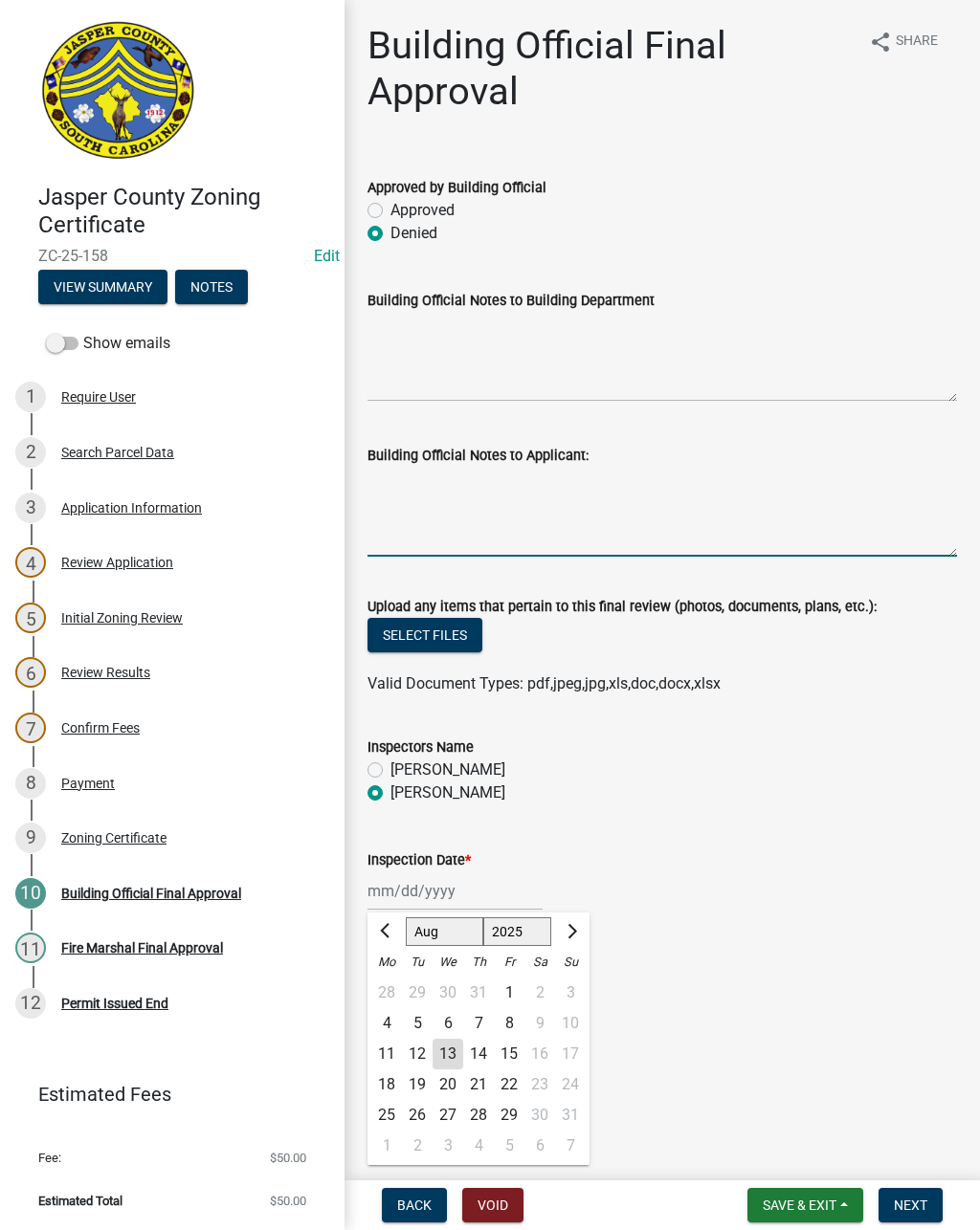
click at [514, 500] on textarea "Building Official Notes to Applicant:" at bounding box center [662, 511] width 589 height 90
click at [785, 513] on textarea "Building Official Notes to Applicant:" at bounding box center [662, 511] width 589 height 90
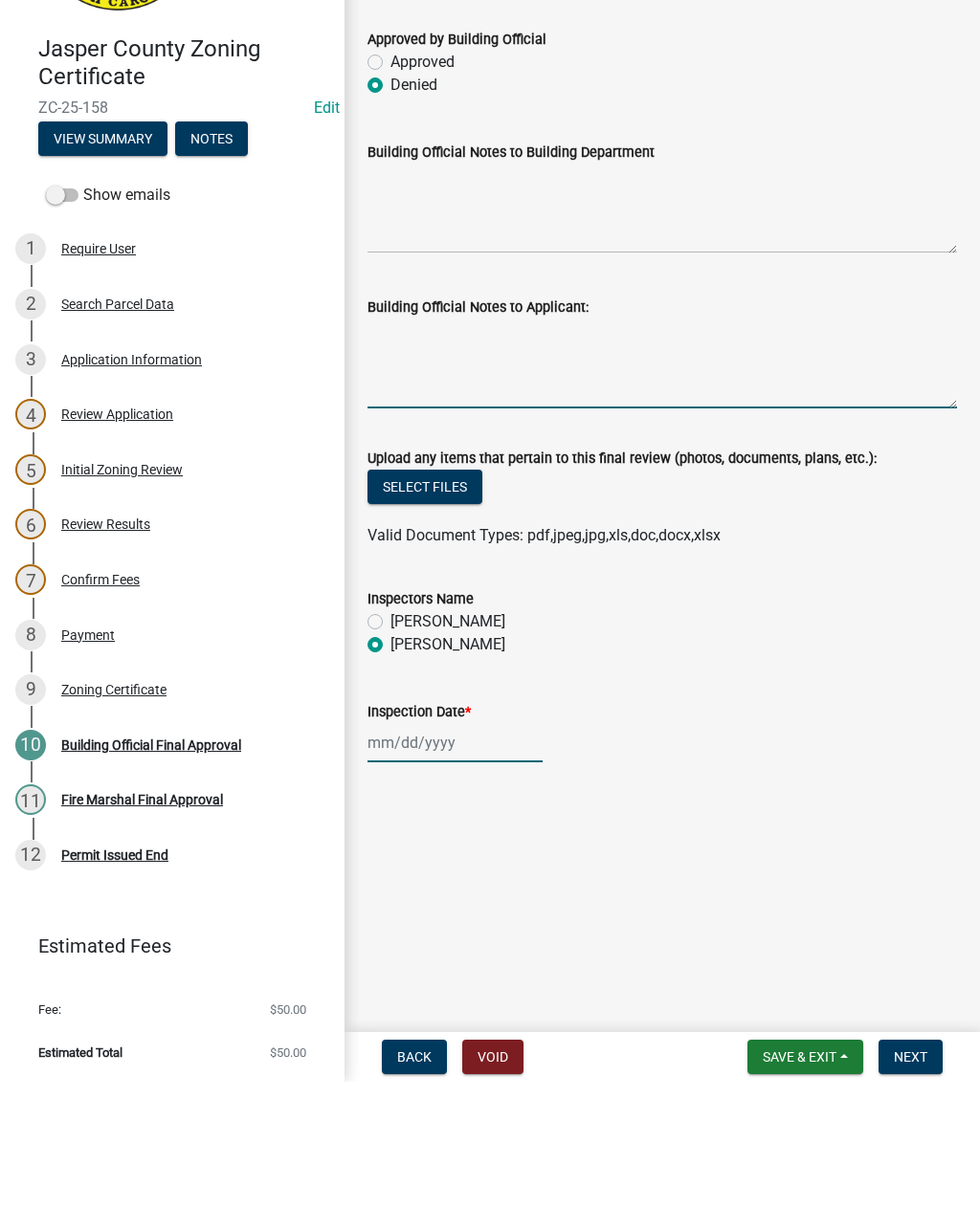
click at [442, 871] on div at bounding box center [455, 890] width 175 height 39
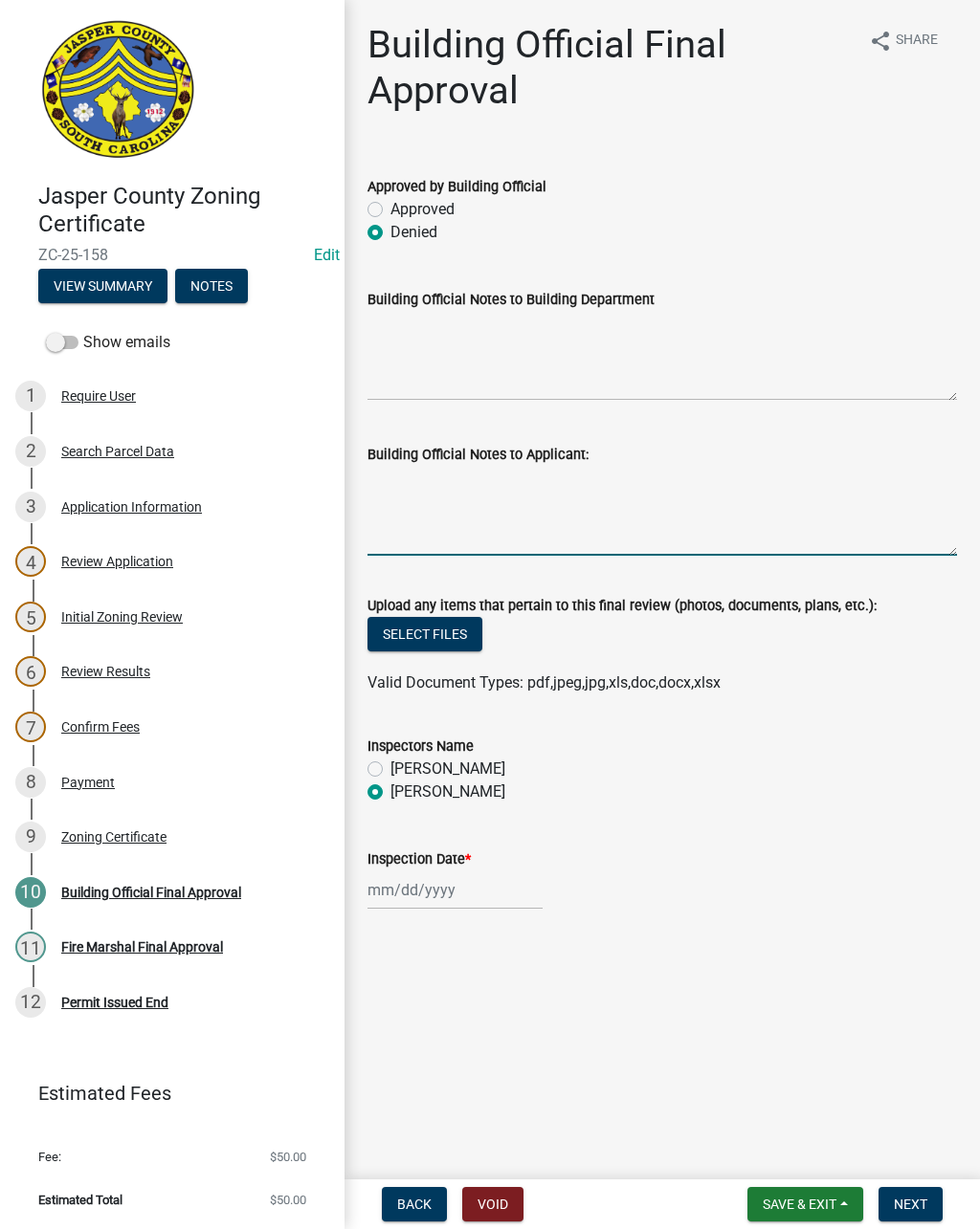
select select "8"
select select "2025"
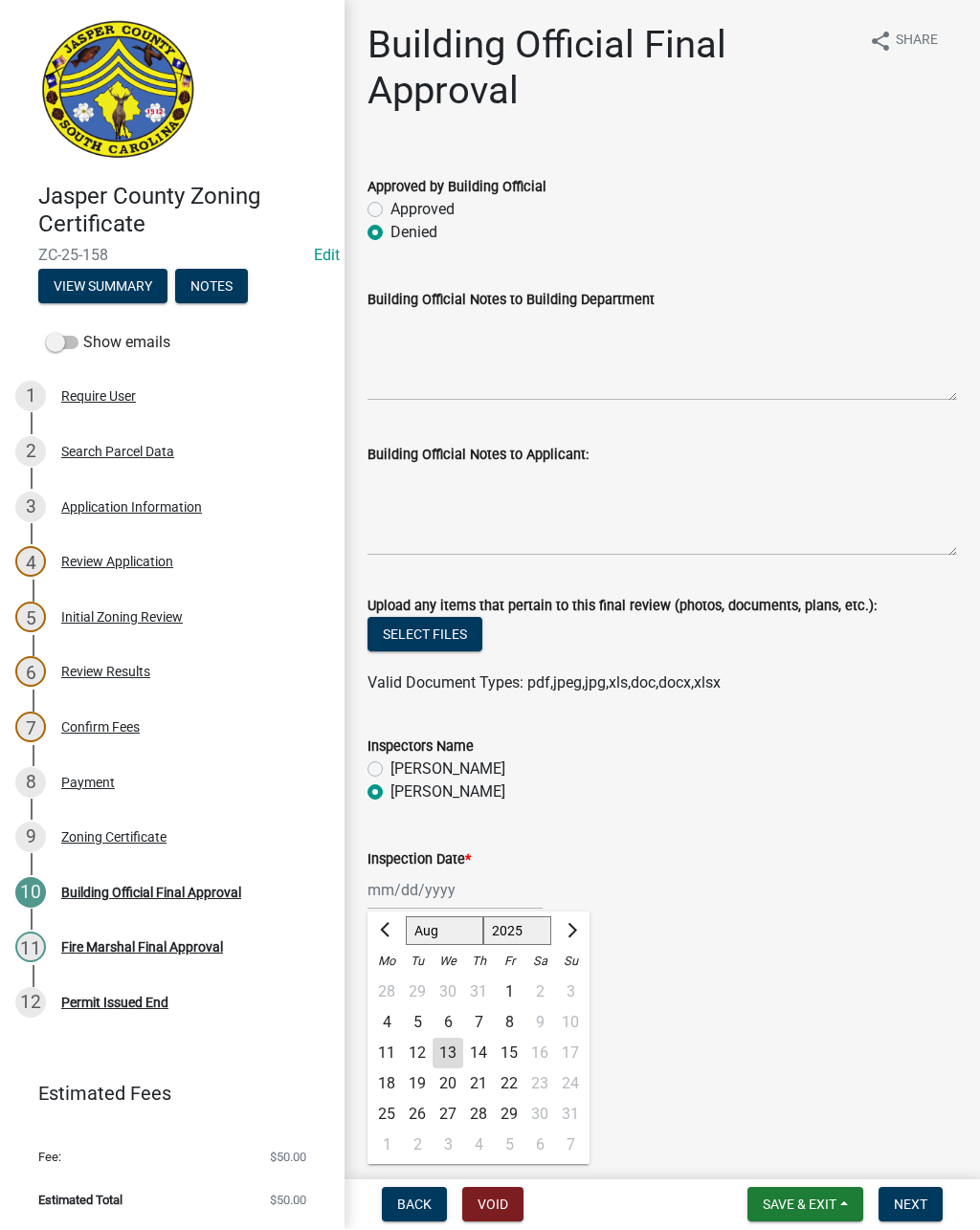
click at [454, 1046] on div "13" at bounding box center [448, 1054] width 31 height 31
type input "[DATE]"
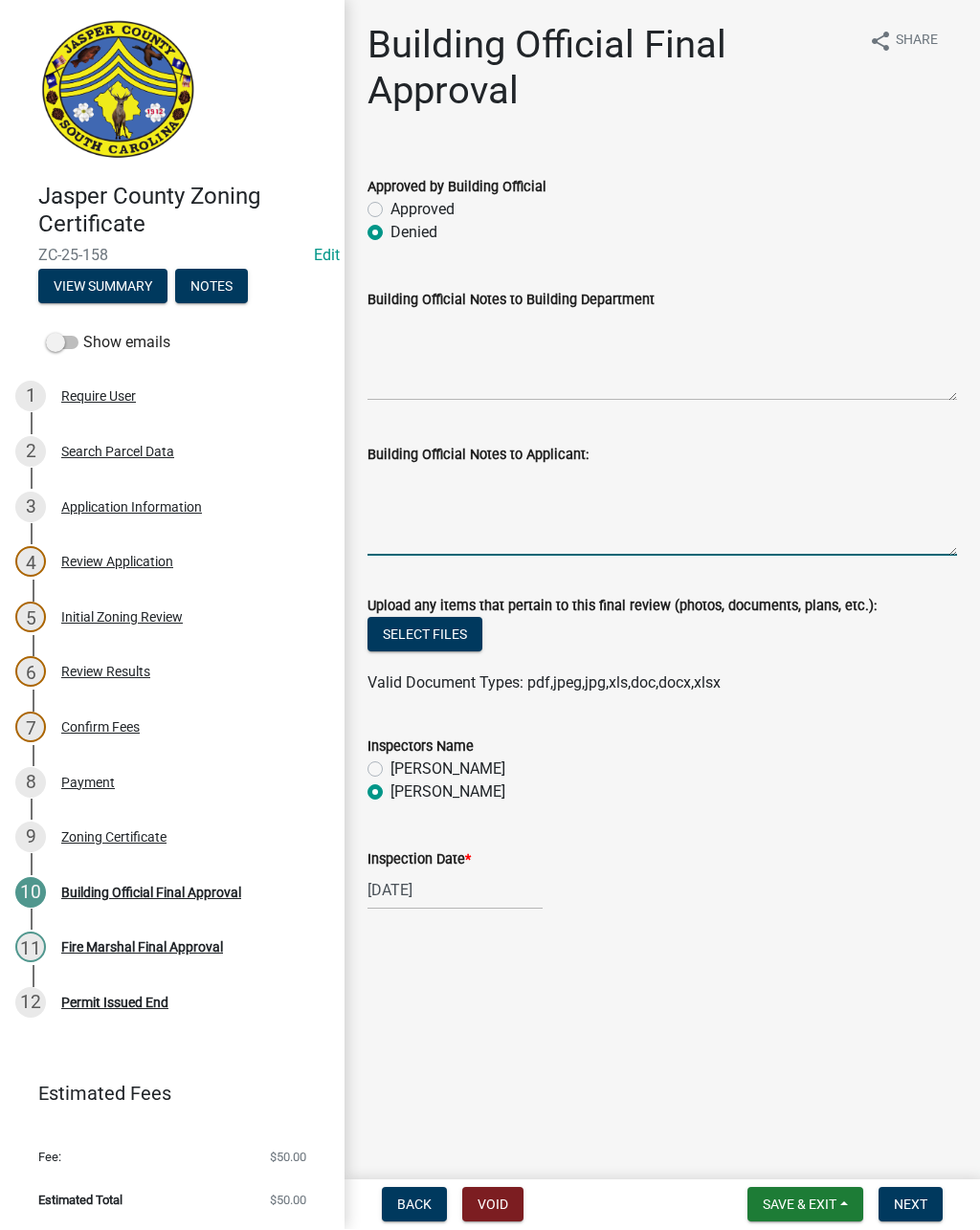
click at [584, 492] on textarea "Building Official Notes to Applicant:" at bounding box center [662, 511] width 589 height 90
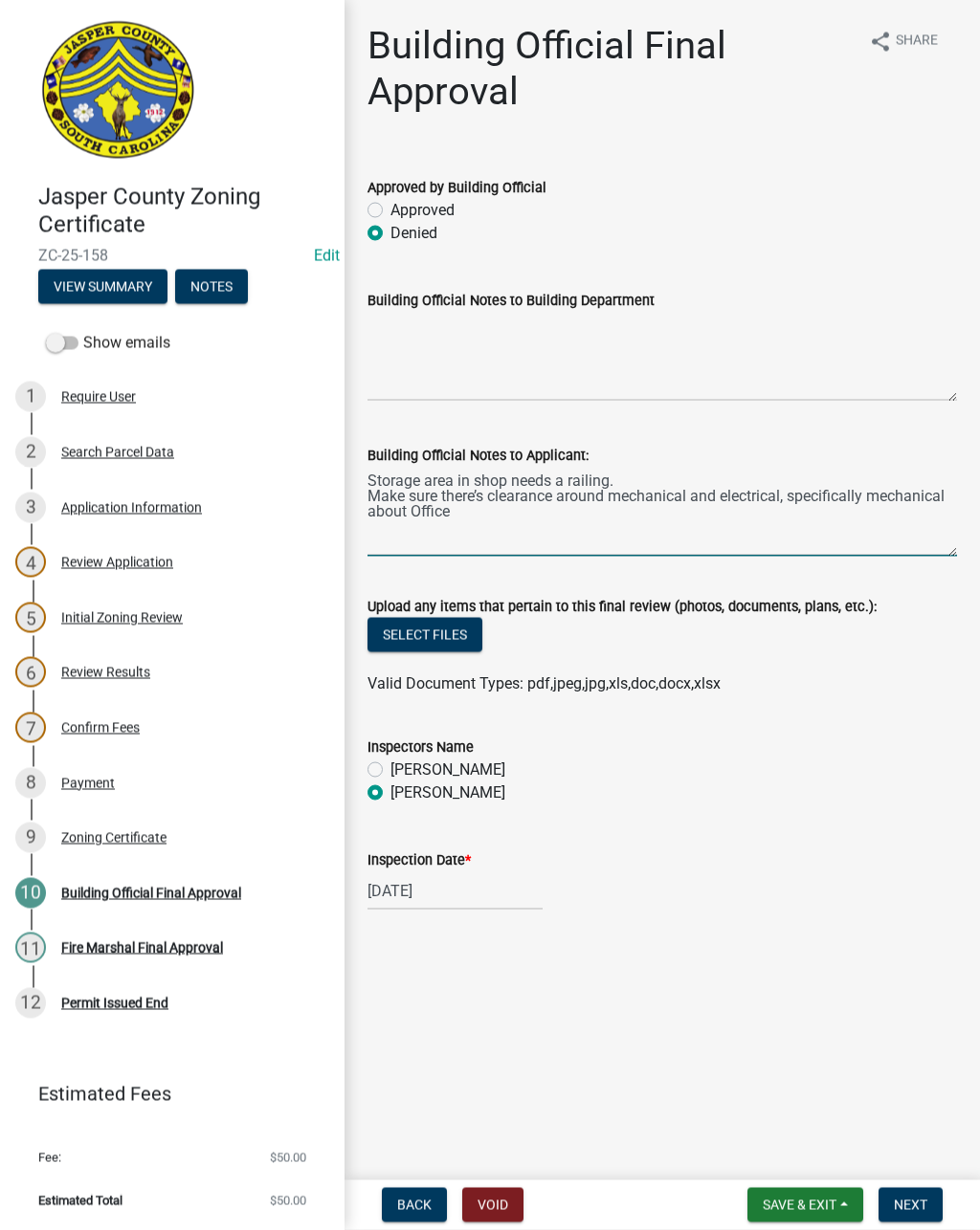
click at [953, 494] on textarea "Storage area in shop needs a railing. Make sure there’s clearance around mechan…" at bounding box center [662, 511] width 589 height 90
click at [492, 527] on textarea "Storage area in shop needs a railing. Make sure there’s clearance around mechan…" at bounding box center [662, 511] width 589 height 90
click at [500, 511] on textarea "Storage area in shop needs a railing. Make sure there’s clearance around mechan…" at bounding box center [662, 511] width 589 height 90
type textarea "Storage area in shop needs a railing. Make sure there’s clearance around mechan…"
click at [659, 515] on textarea "Storage area in shop needs a railing. Make sure there’s clearance around mechan…" at bounding box center [662, 511] width 589 height 90
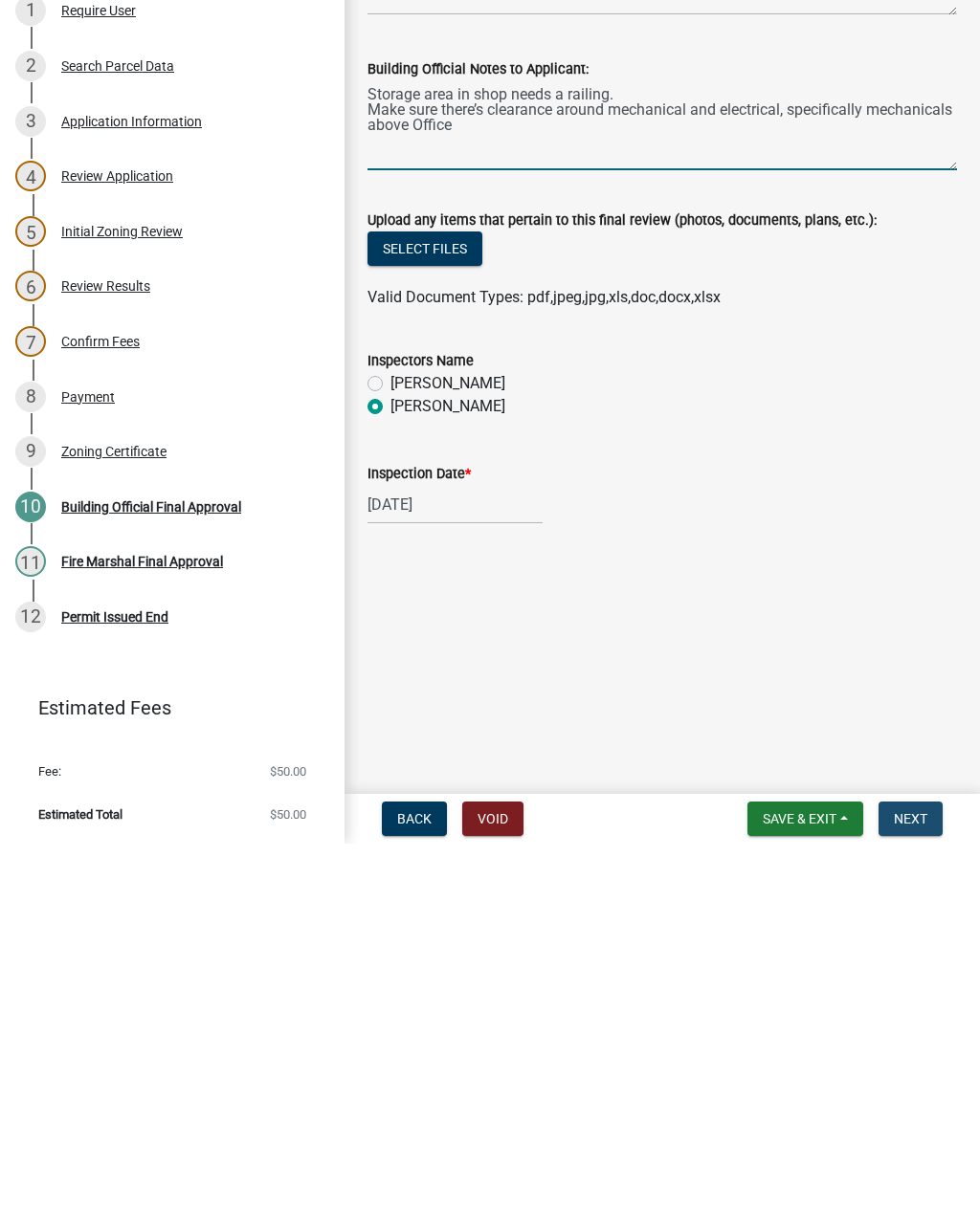
scroll to position [1, 0]
click at [911, 1197] on span "Next" at bounding box center [910, 1205] width 34 height 16
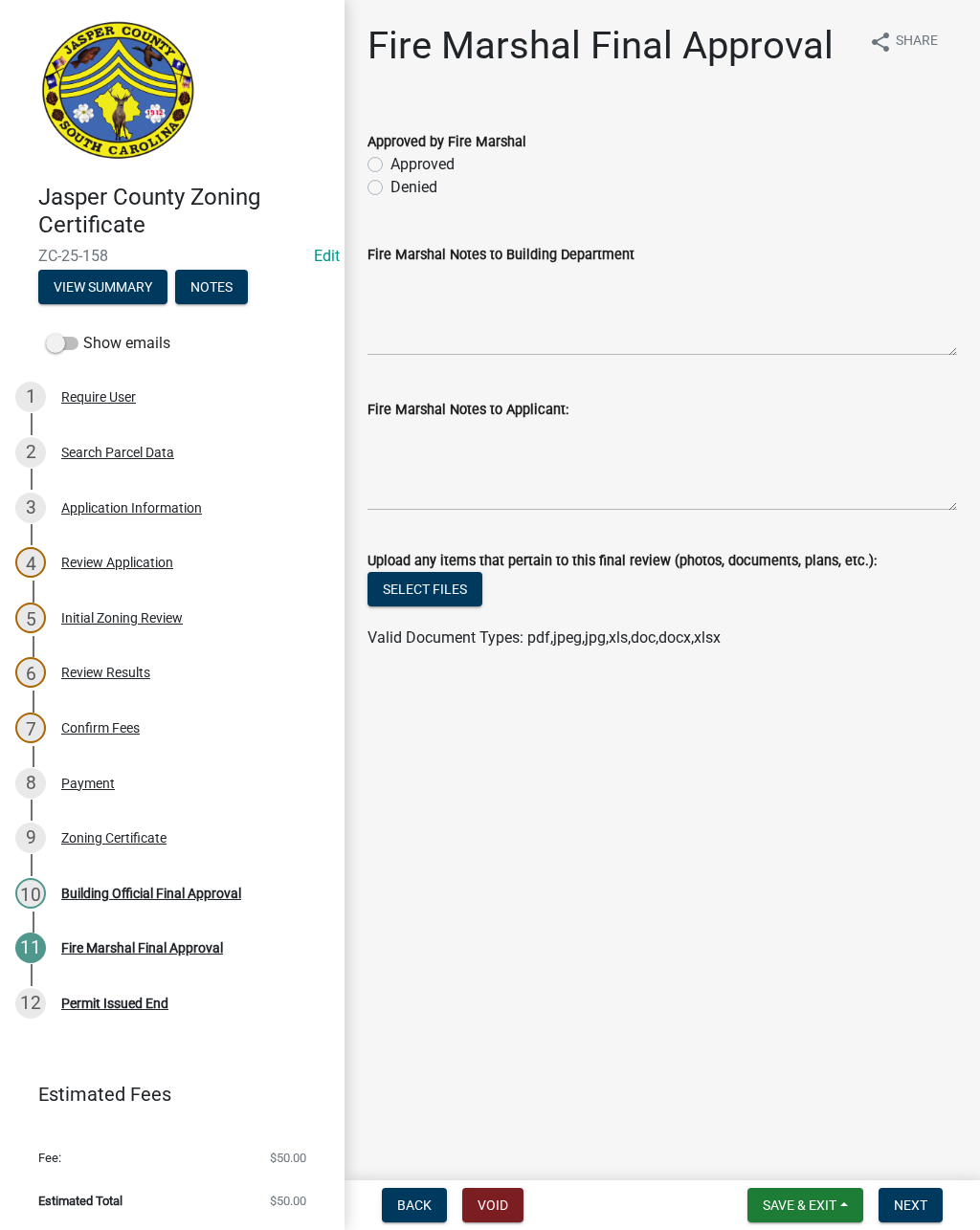
click at [392, 172] on label "Approved" at bounding box center [422, 165] width 64 height 23
click at [392, 166] on input "Approved" at bounding box center [396, 159] width 13 height 13
radio input "true"
click at [387, 444] on textarea "Fire Marshal Notes to Applicant:" at bounding box center [662, 466] width 589 height 90
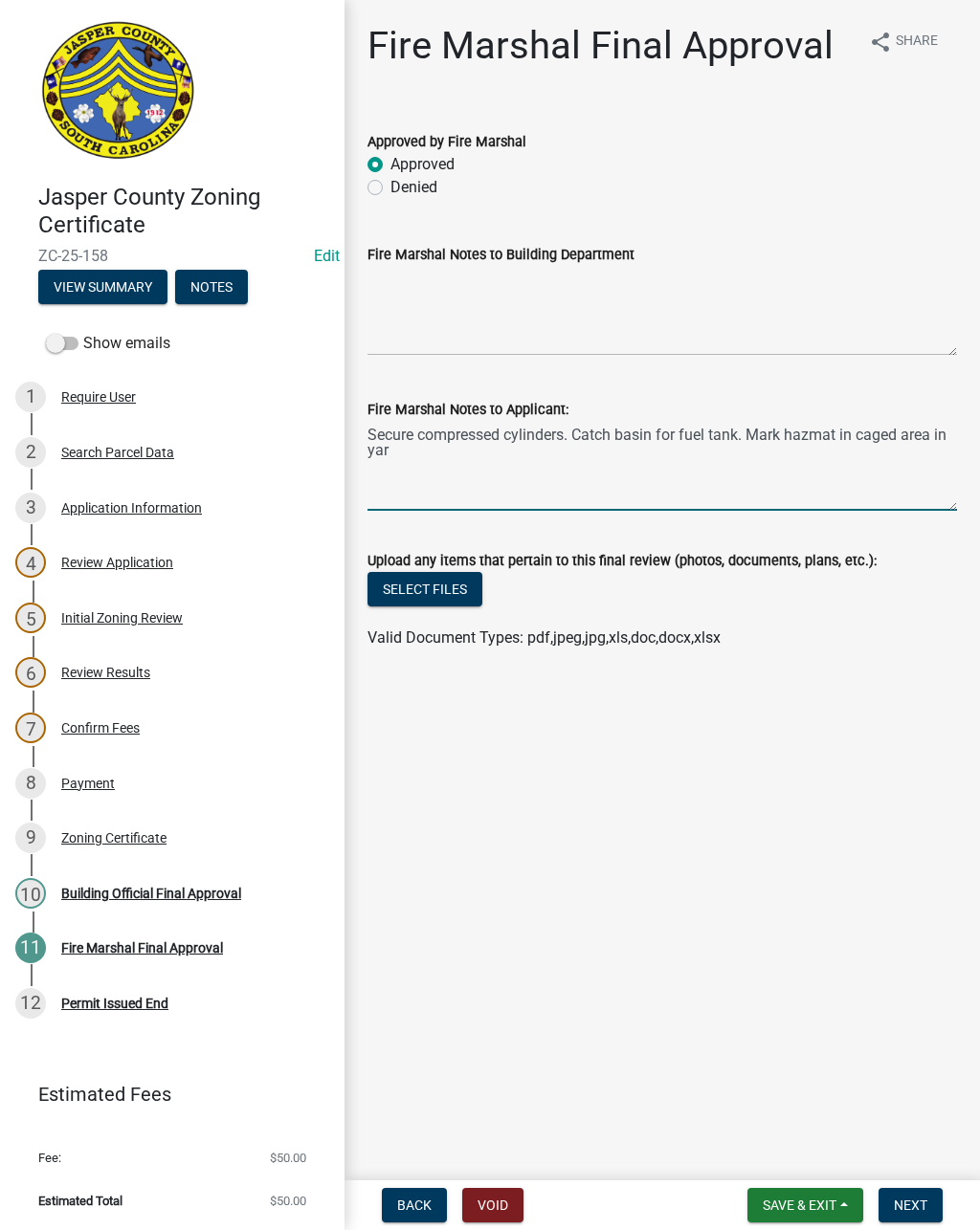
type textarea "Secure compressed cylinders. Catch basin for fuel tank. Mark hazmat in caged ar…"
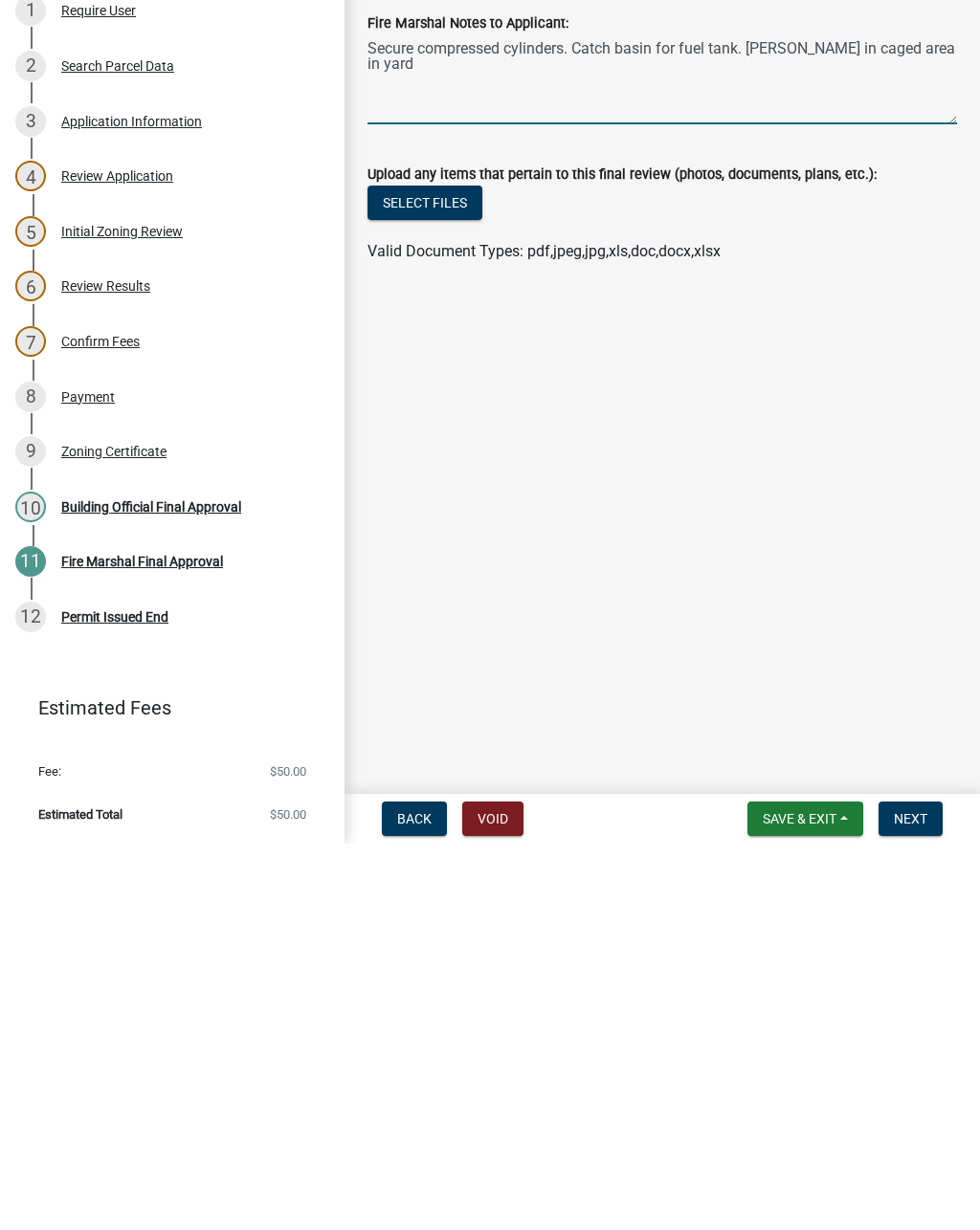
scroll to position [1, 0]
click at [920, 1197] on span "Next" at bounding box center [910, 1205] width 34 height 16
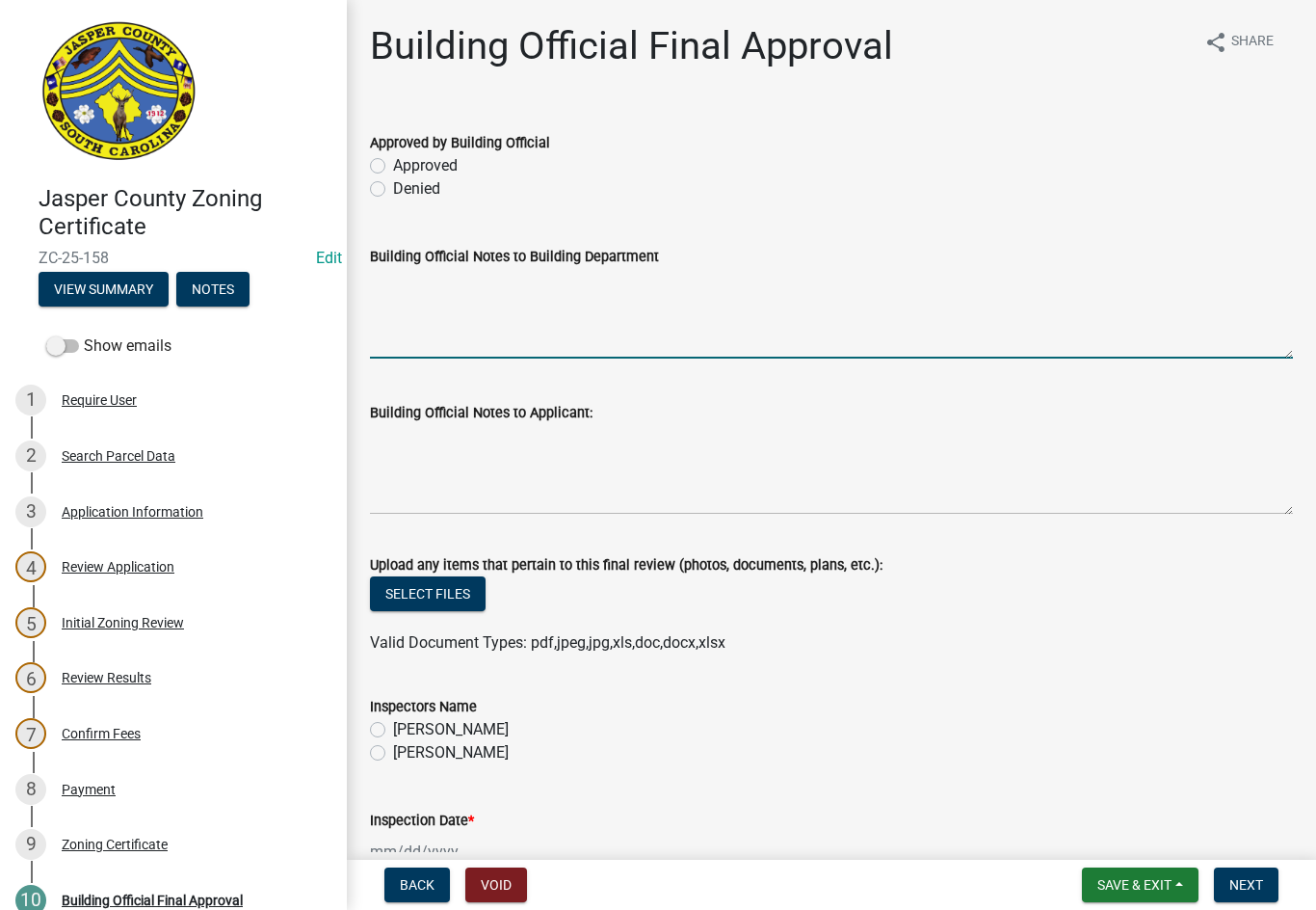
click at [986, 315] on textarea "Building Official Notes to Building Department" at bounding box center [831, 313] width 922 height 91
